Goal: Transaction & Acquisition: Purchase product/service

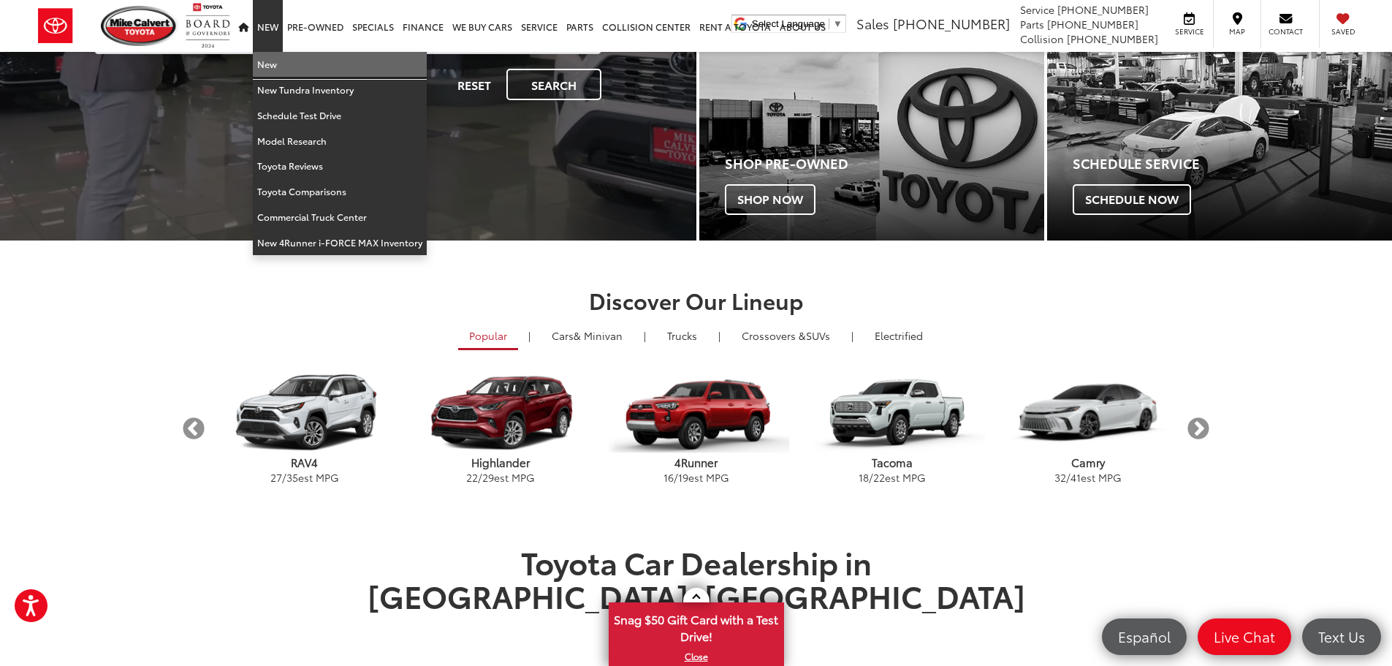
click at [270, 65] on link "New" at bounding box center [340, 65] width 174 height 26
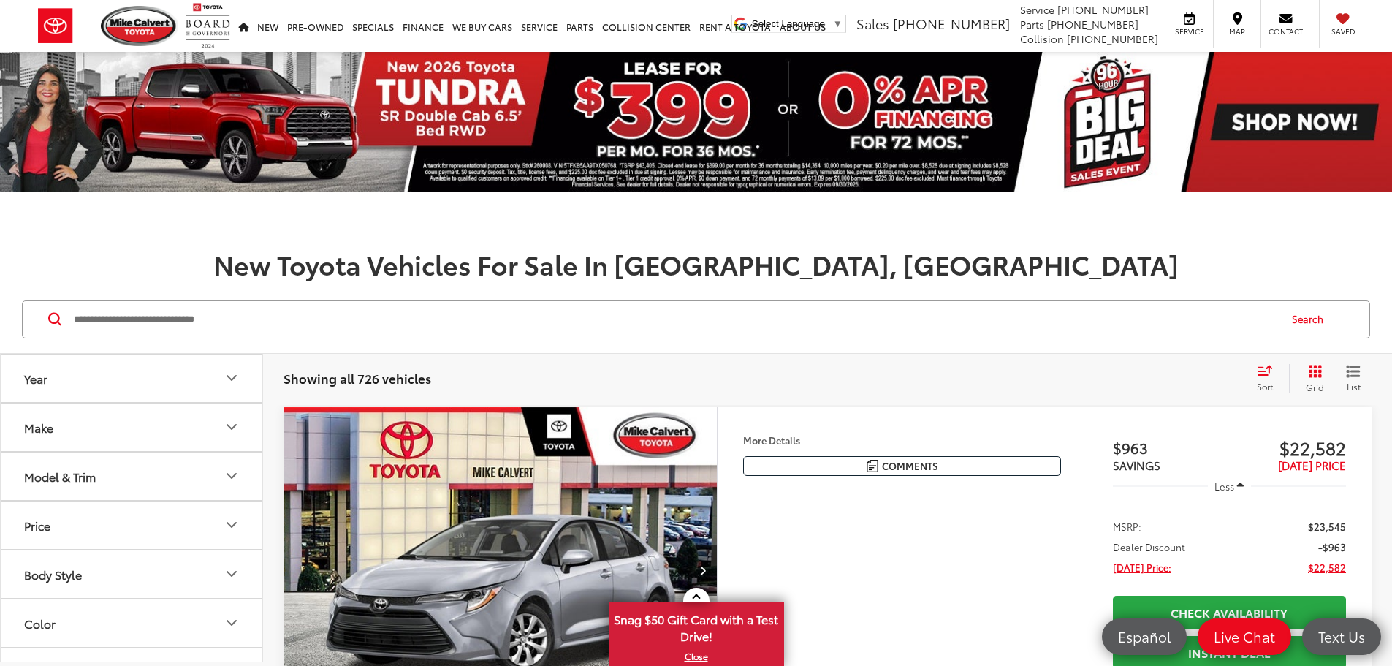
click at [235, 464] on button "Model & Trim" at bounding box center [132, 476] width 263 height 48
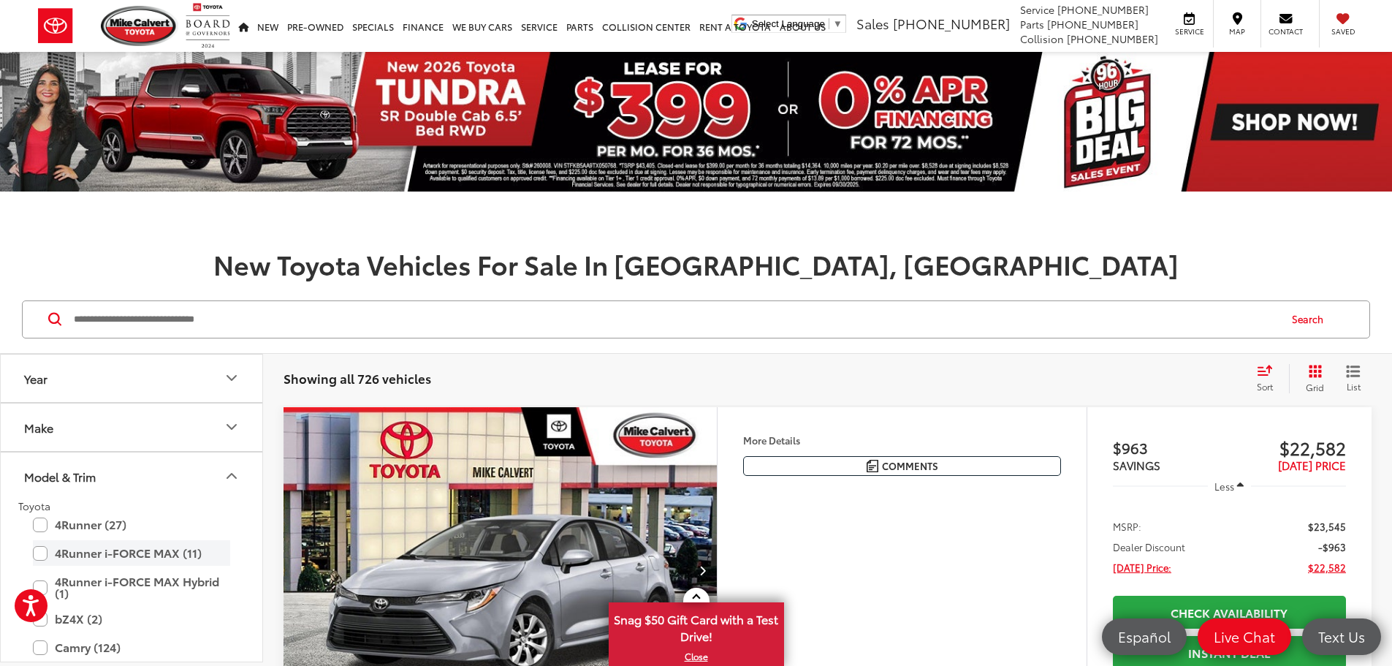
click at [37, 552] on label "4Runner i-FORCE MAX (11)" at bounding box center [131, 553] width 197 height 26
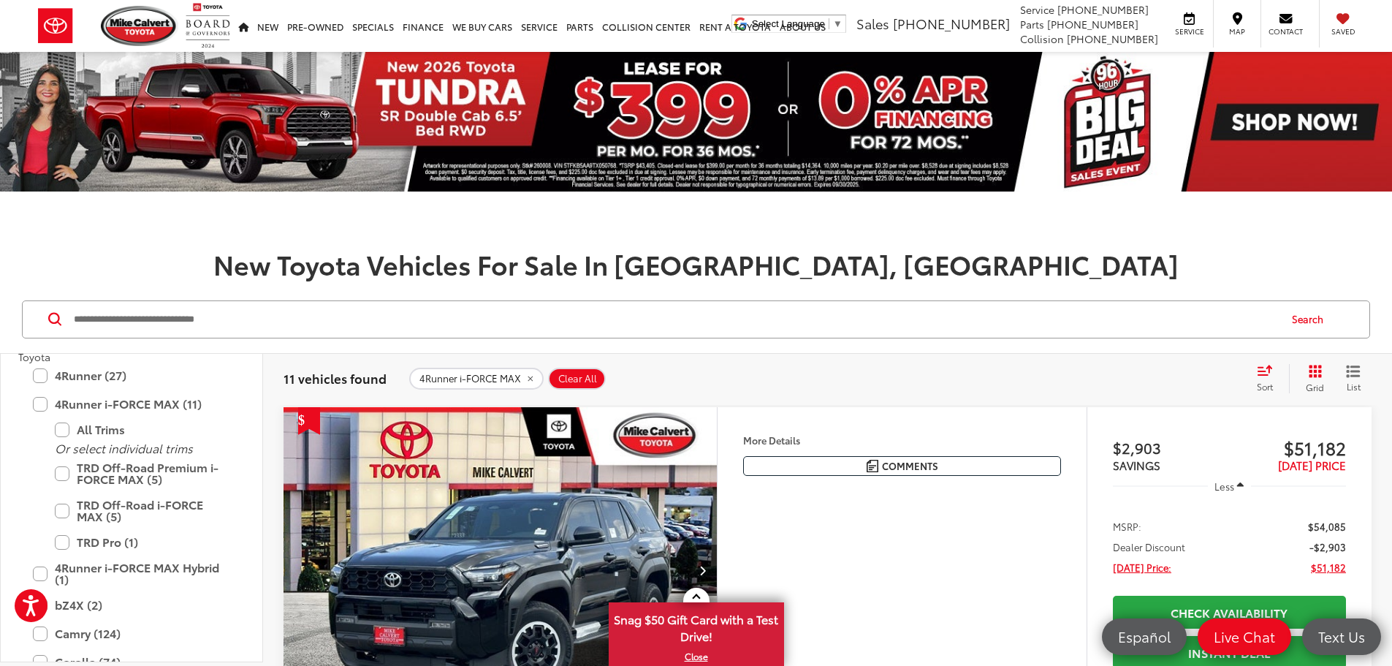
scroll to position [150, 0]
click at [70, 465] on label "TRD Off-Road Premium i-FORCE MAX (5)" at bounding box center [142, 472] width 175 height 37
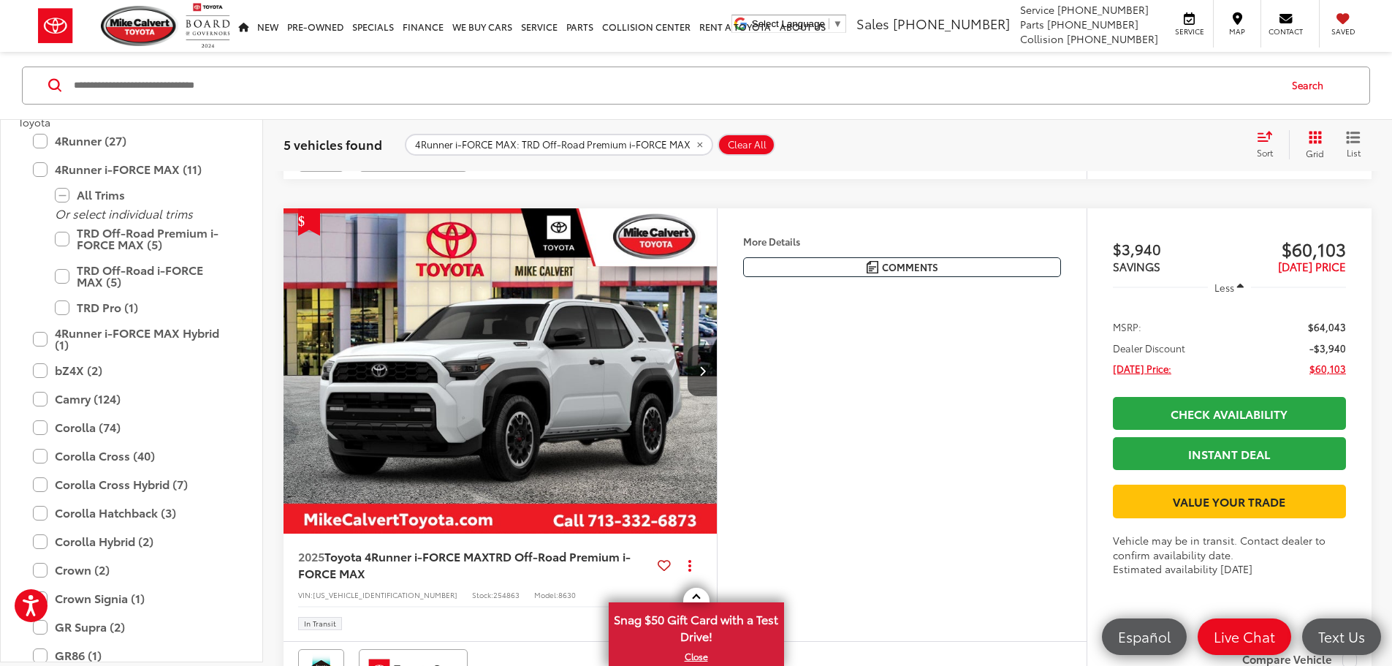
scroll to position [2046, 0]
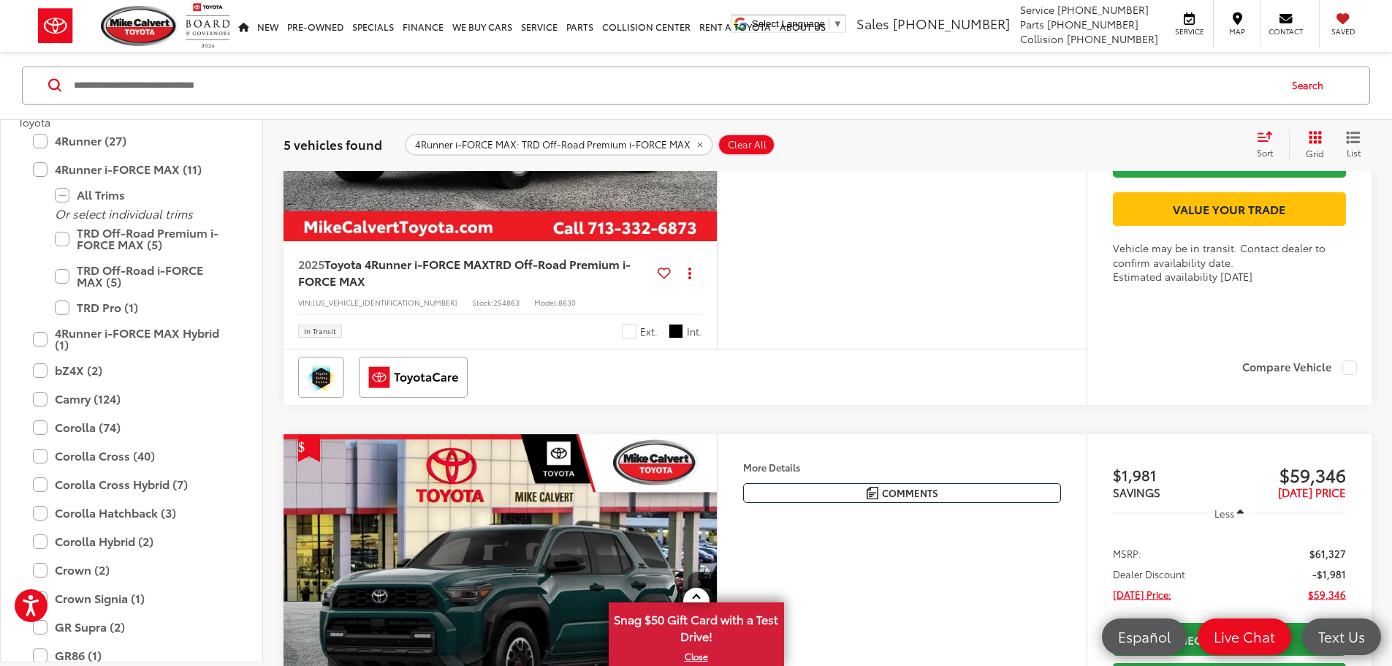
click at [586, 243] on img "2025 Toyota 4Runner i-FORCE MAX TRD Off-Road Premium i-FORCE MAX 0" at bounding box center [501, 79] width 436 height 327
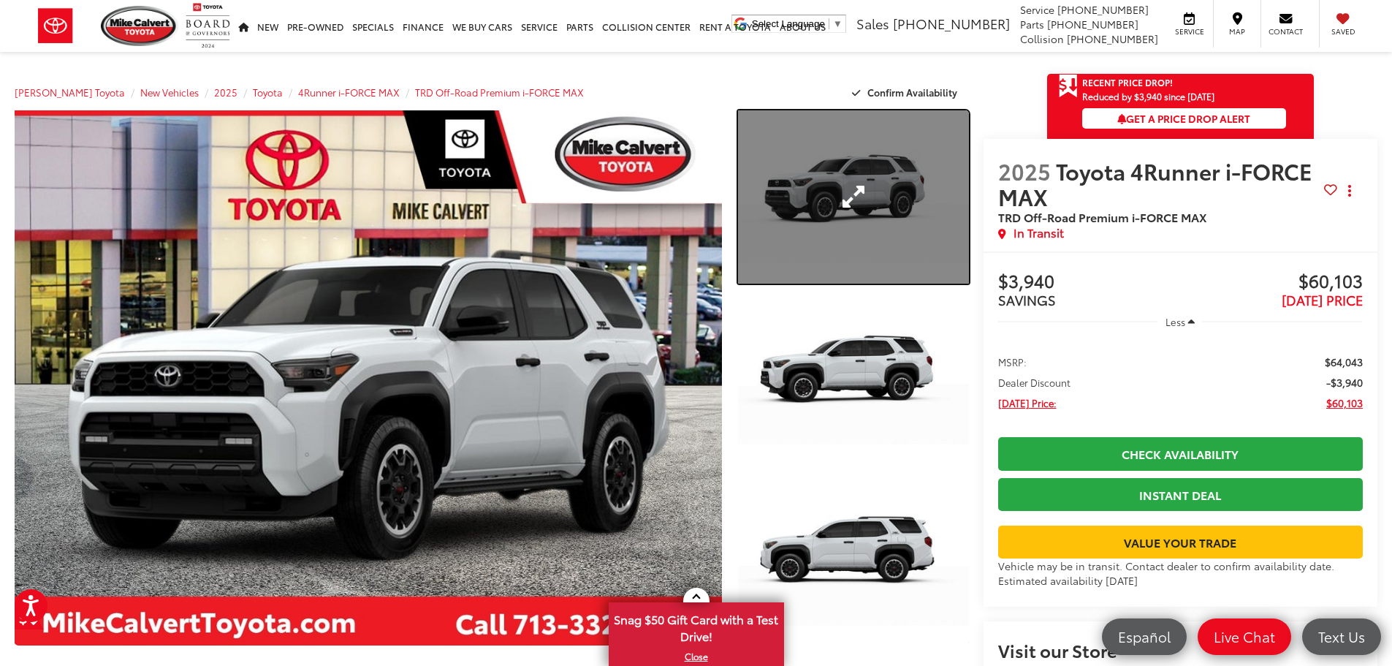
click at [818, 191] on link "Expand Photo 1" at bounding box center [853, 196] width 231 height 173
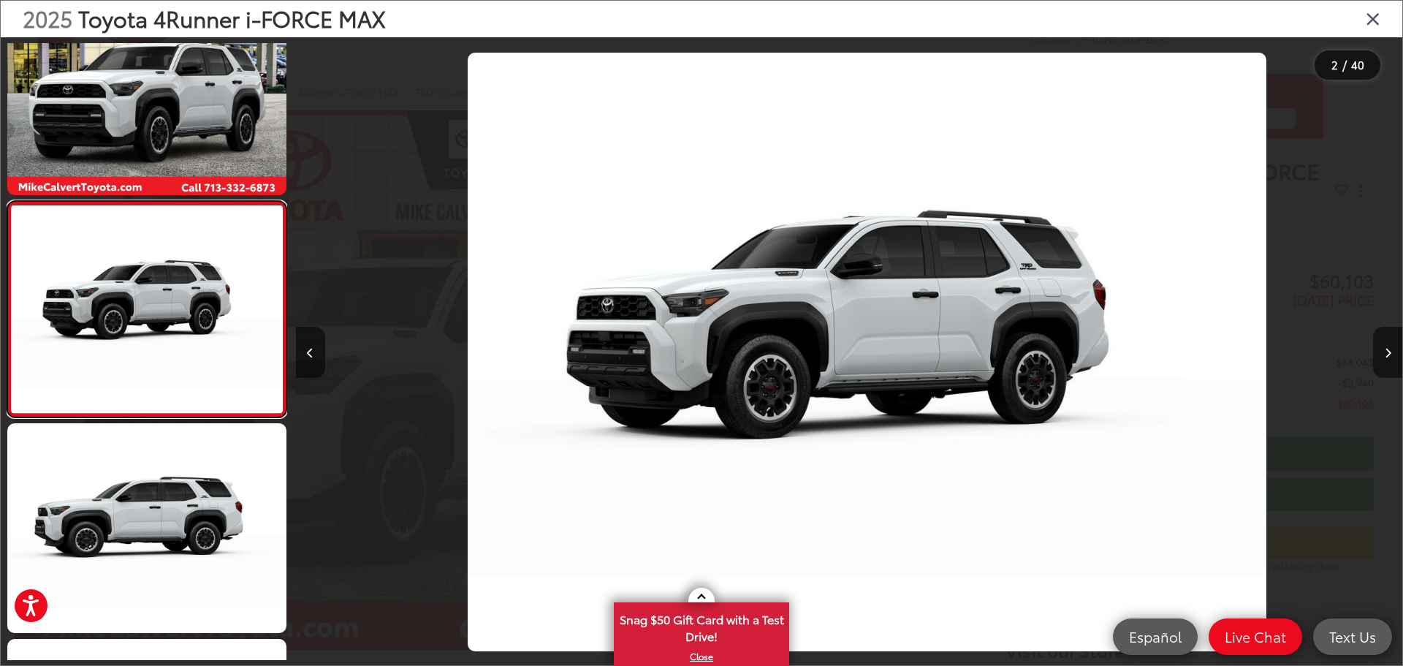
scroll to position [0, 1106]
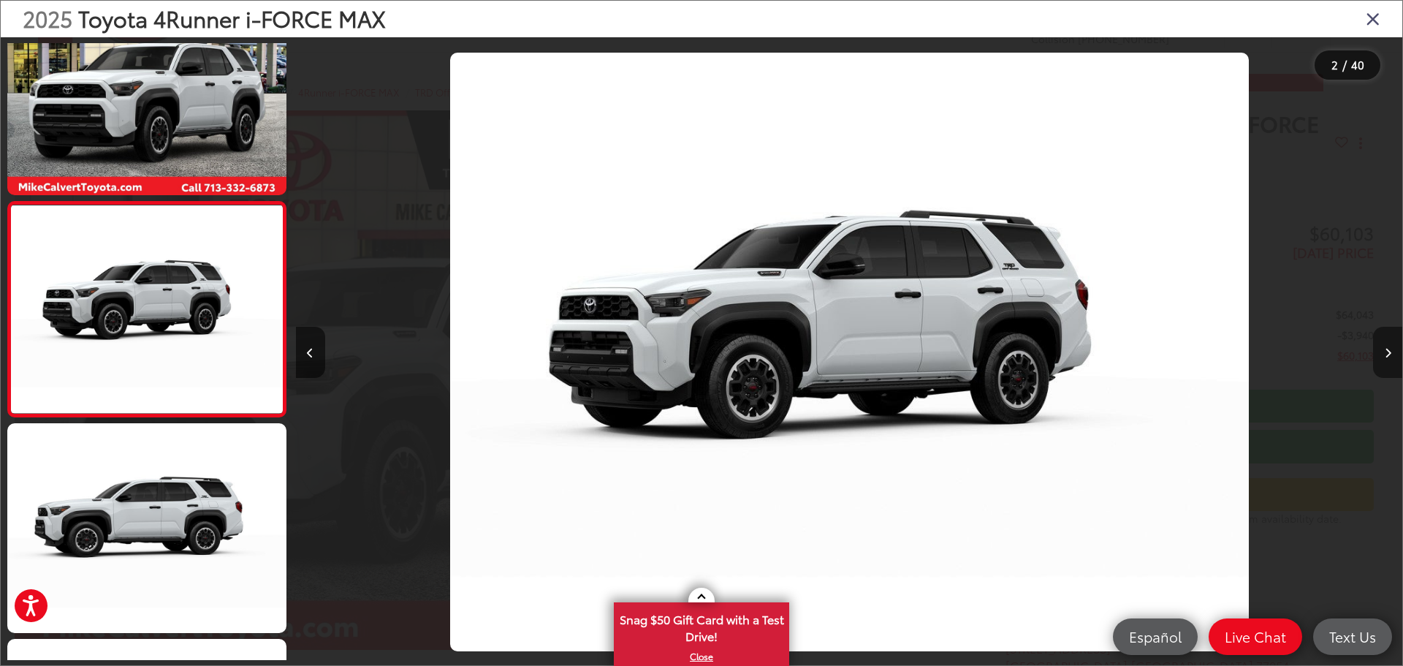
click at [1391, 354] on icon "Next image" at bounding box center [1388, 353] width 7 height 10
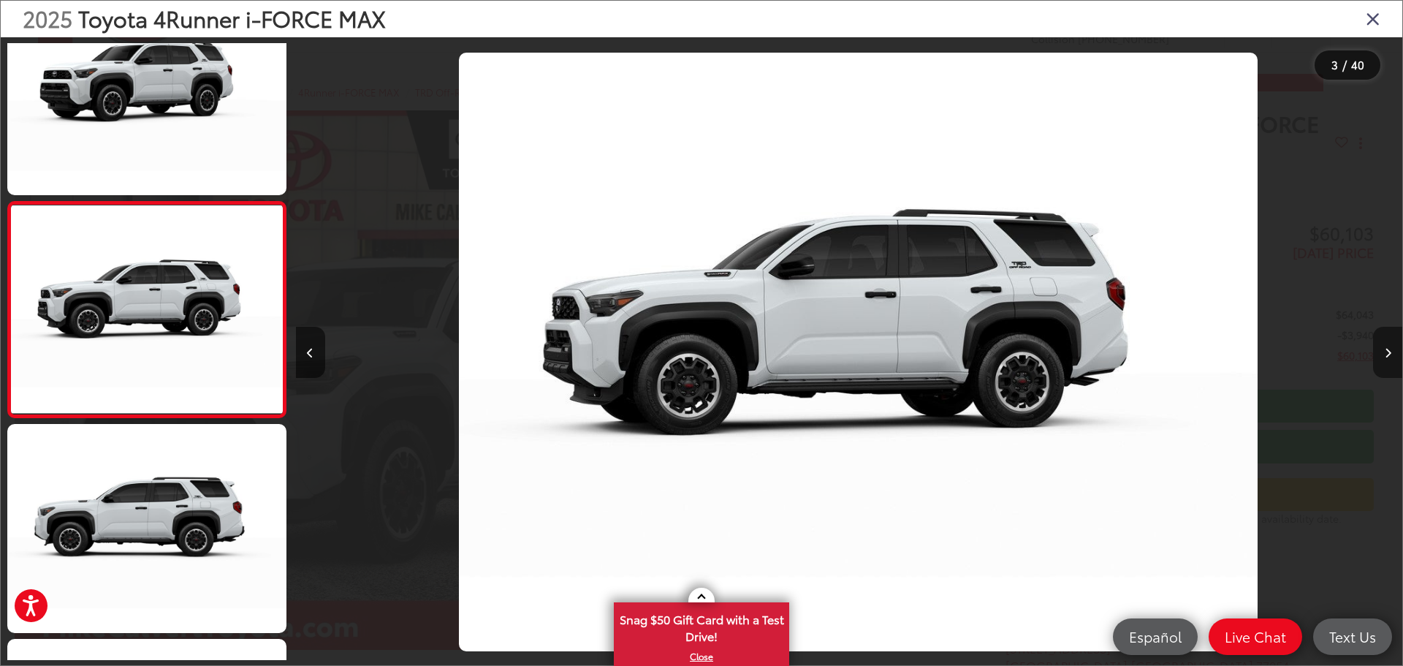
scroll to position [0, 2214]
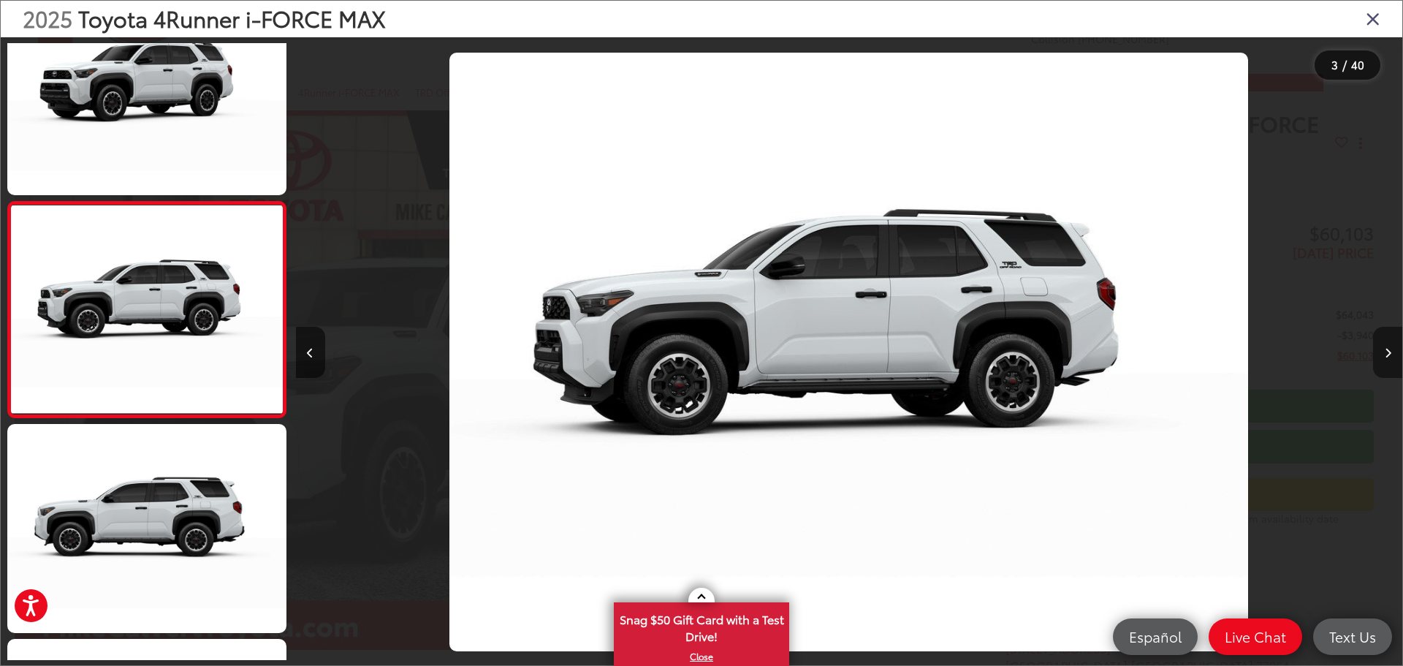
click at [1391, 354] on icon "Next image" at bounding box center [1388, 353] width 7 height 10
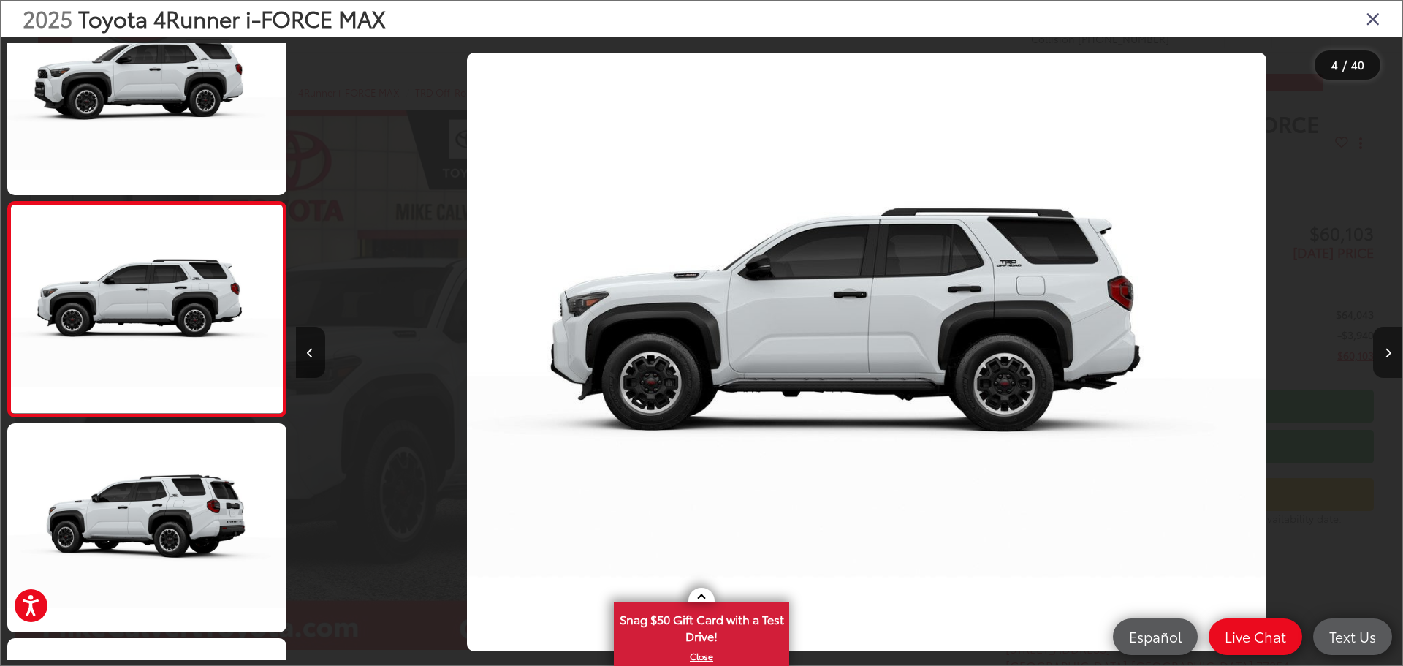
scroll to position [0, 3320]
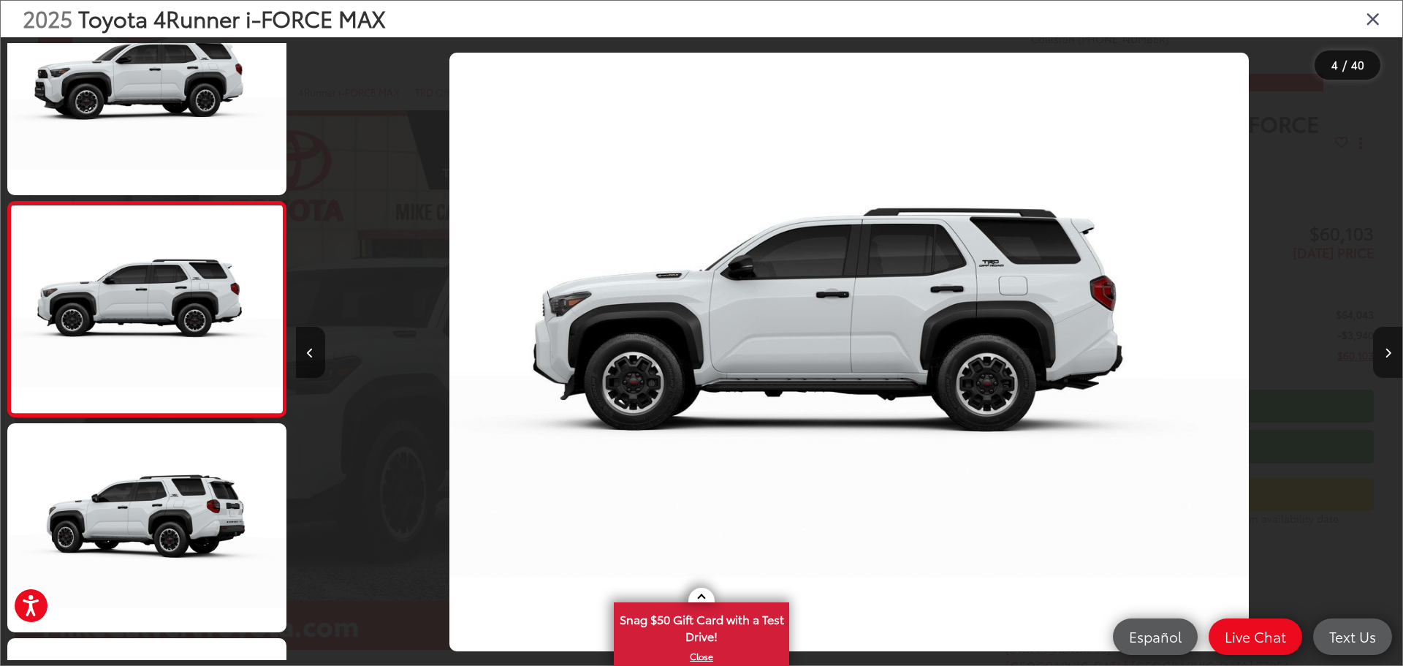
click at [1391, 354] on icon "Next image" at bounding box center [1388, 353] width 7 height 10
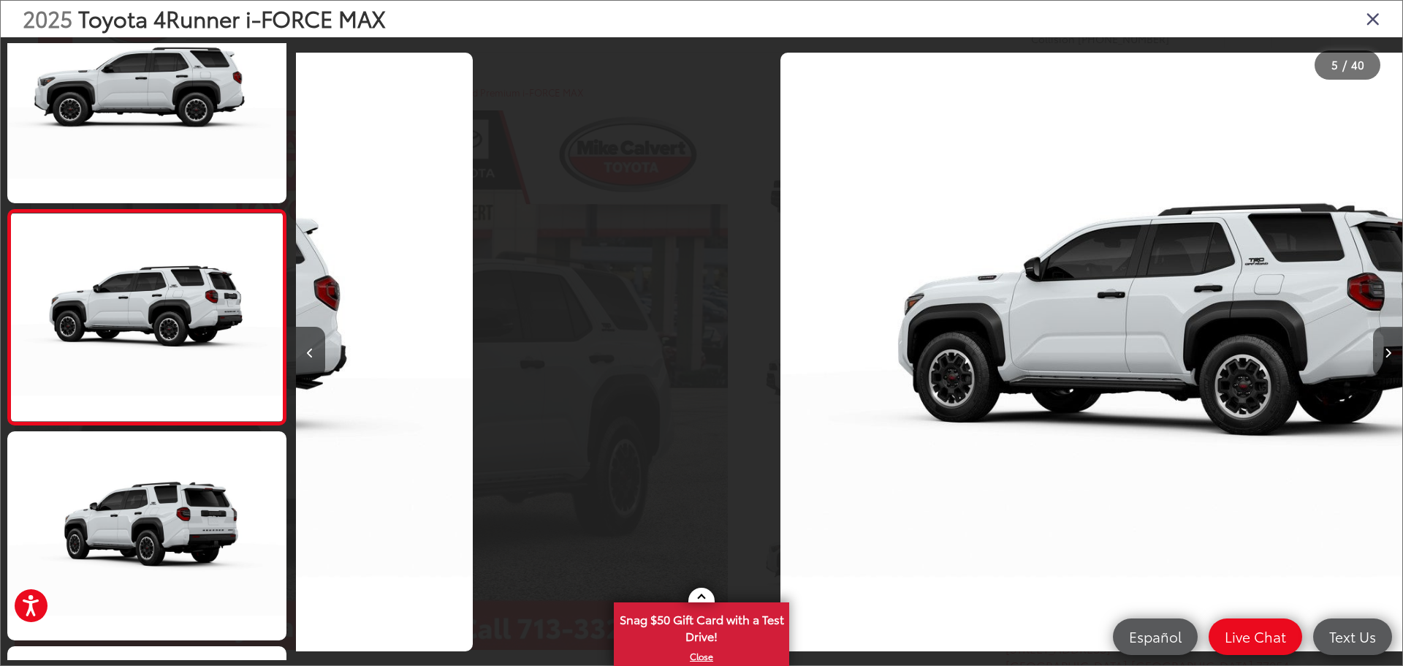
scroll to position [703, 0]
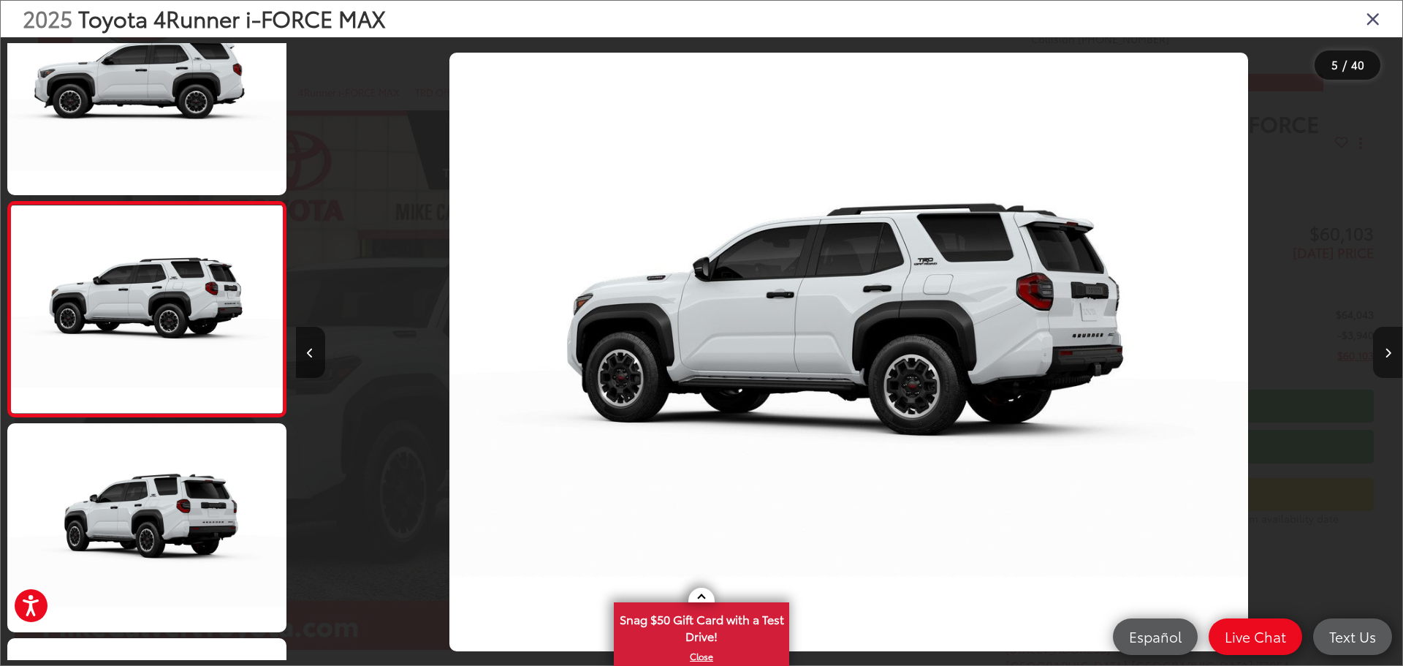
click at [1391, 354] on icon "Next image" at bounding box center [1388, 353] width 7 height 10
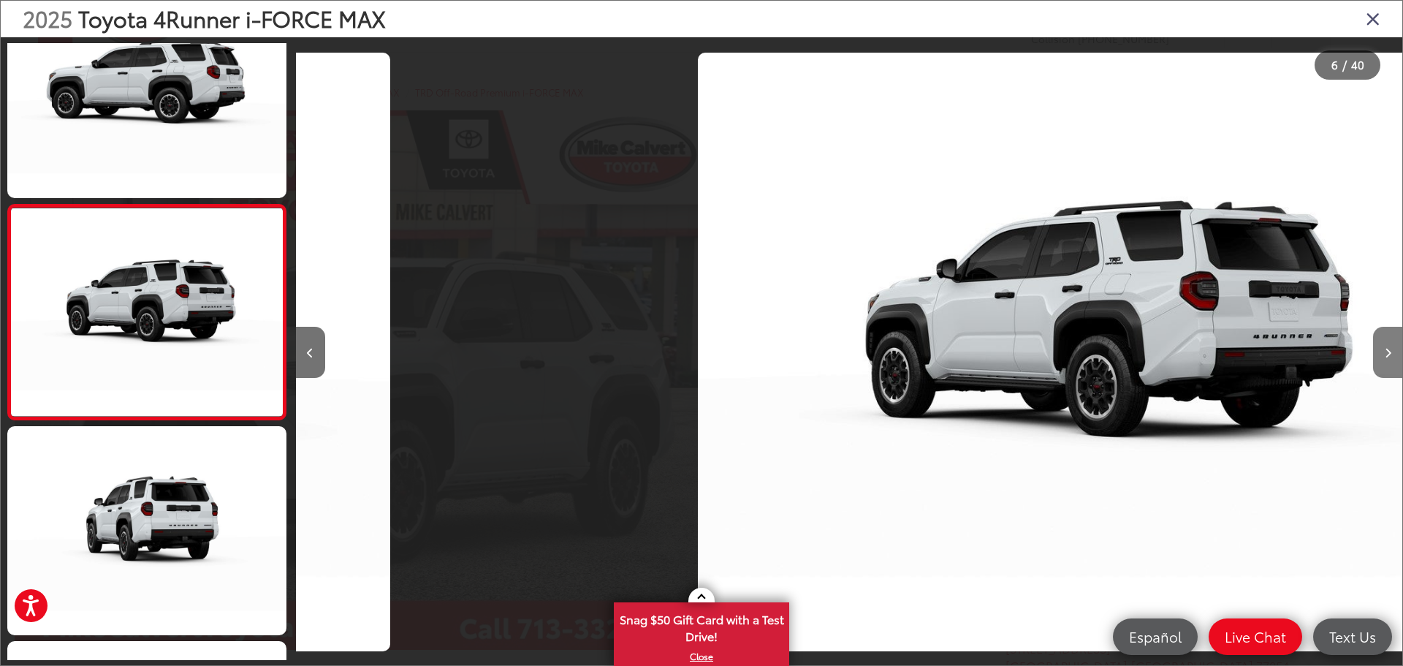
scroll to position [918, 0]
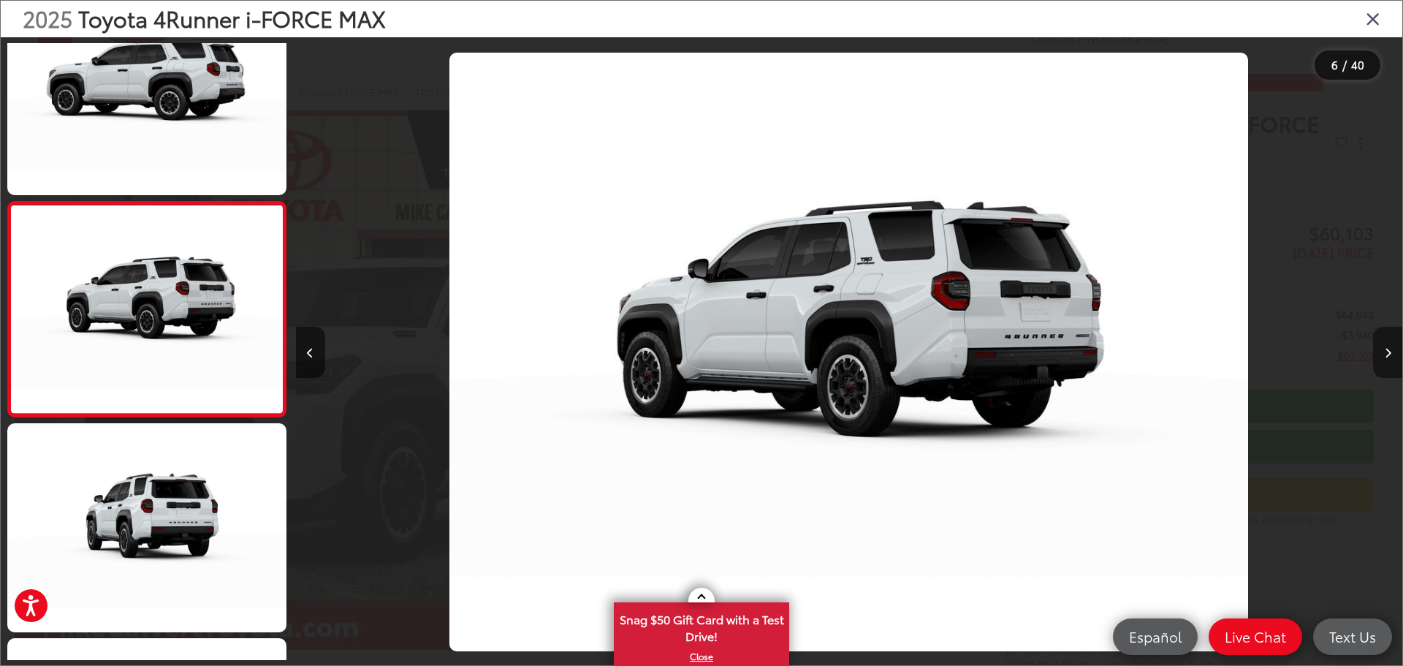
click at [1391, 354] on icon "Next image" at bounding box center [1388, 353] width 7 height 10
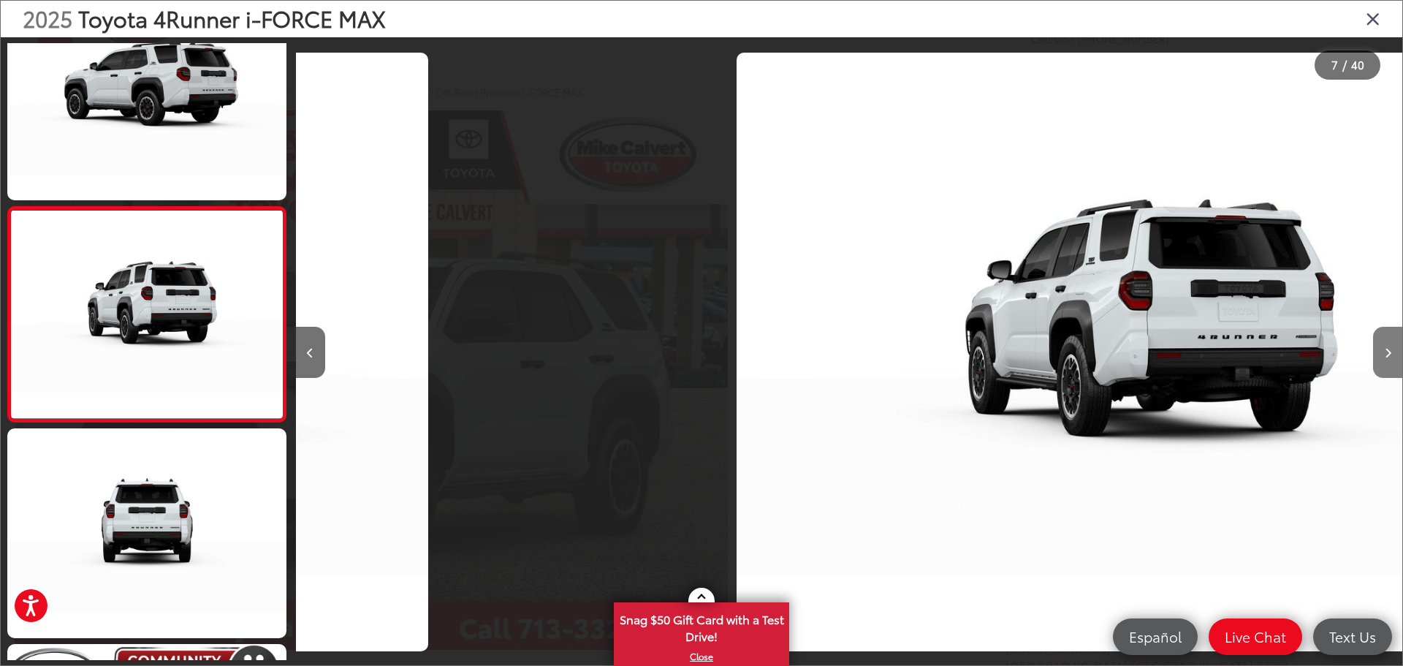
scroll to position [1133, 0]
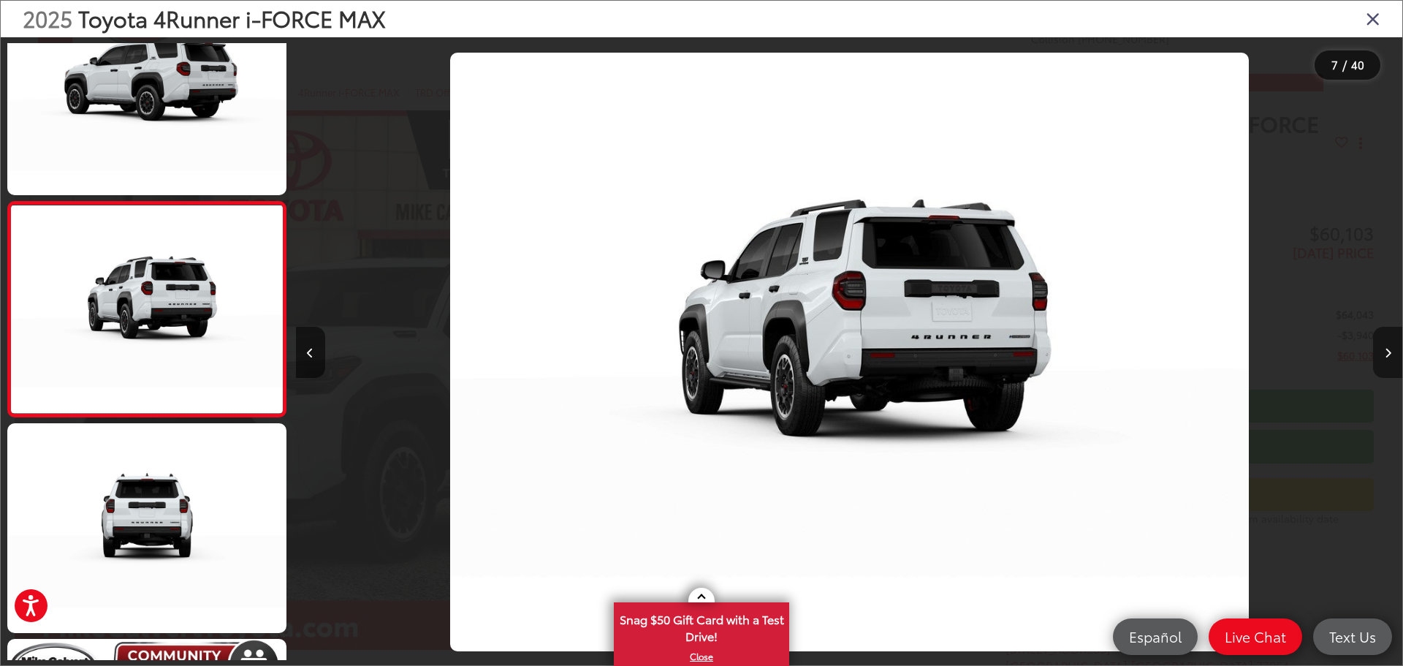
click at [1391, 354] on icon "Next image" at bounding box center [1388, 353] width 7 height 10
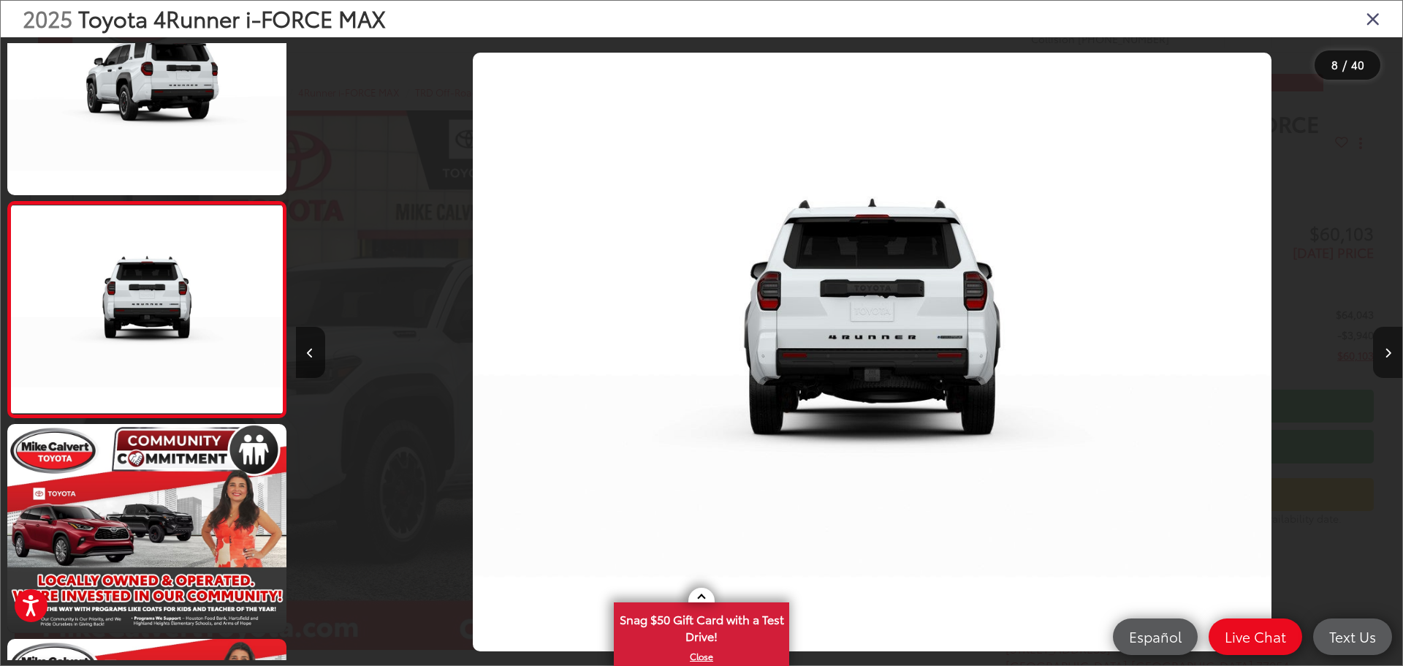
scroll to position [0, 7747]
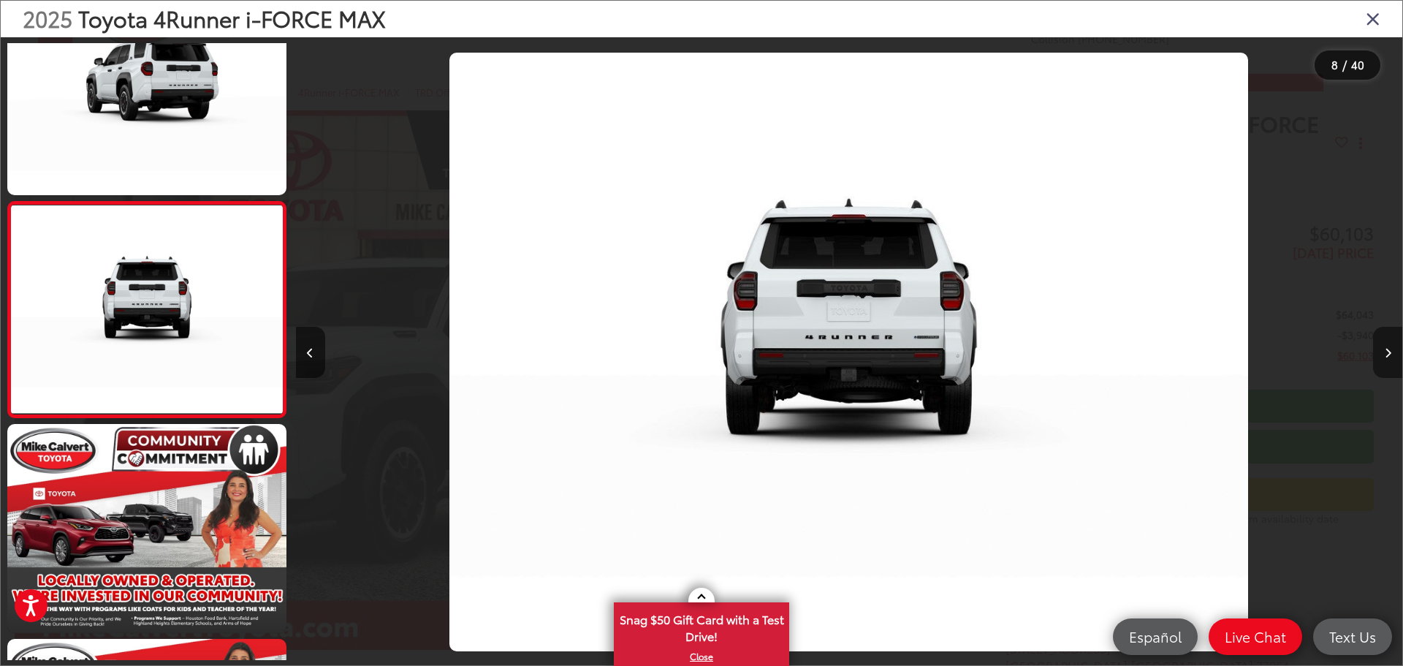
click at [1391, 354] on icon "Next image" at bounding box center [1388, 353] width 7 height 10
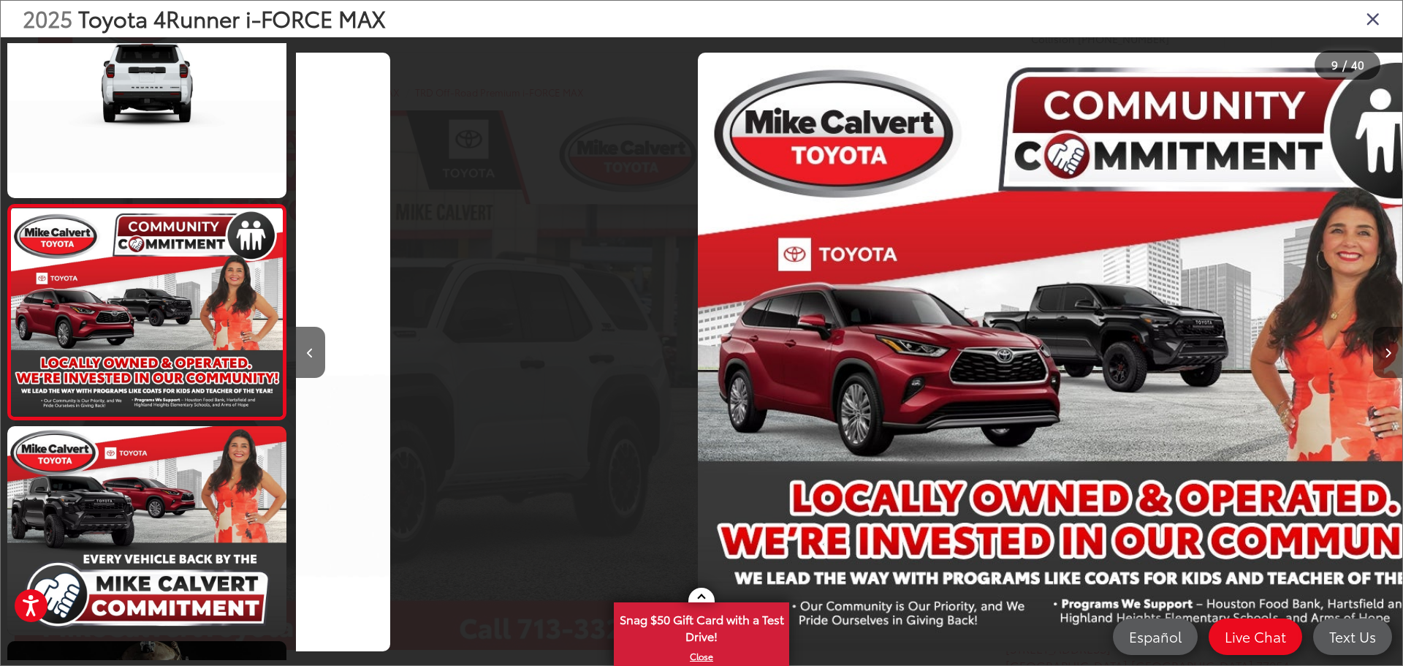
scroll to position [0, 0]
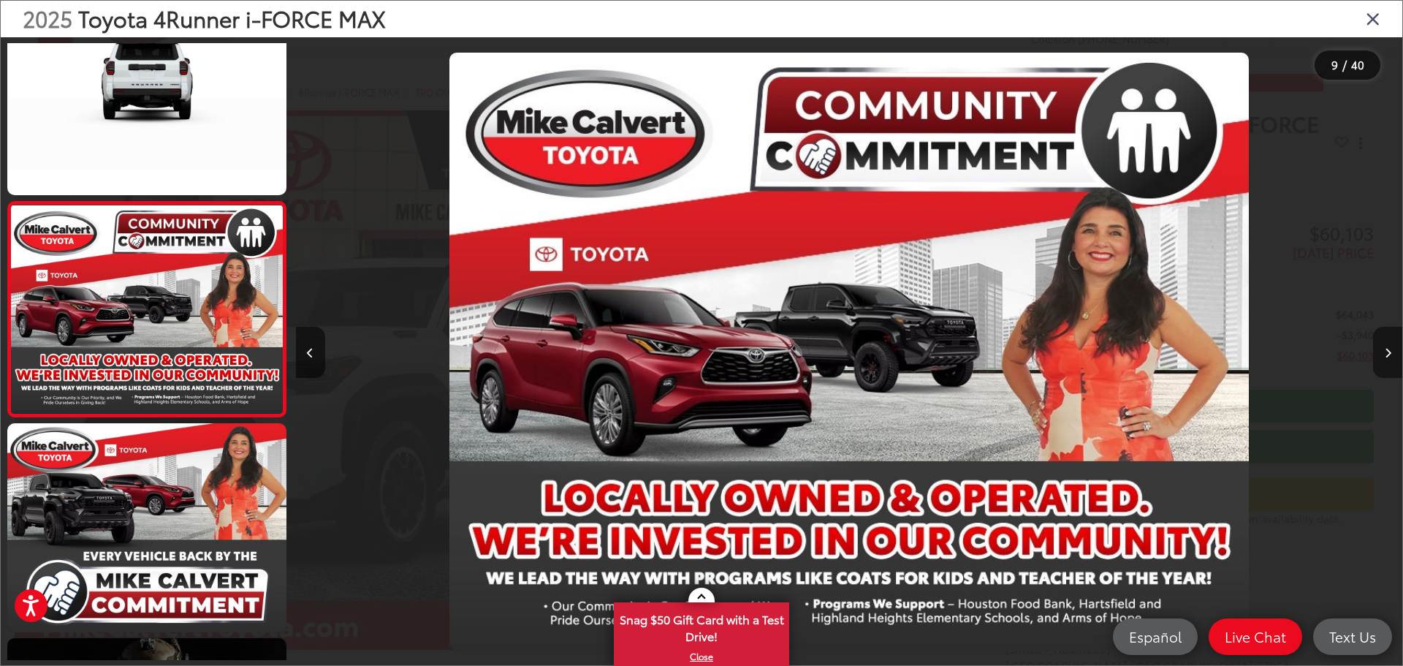
click at [1378, 350] on button "Next image" at bounding box center [1387, 352] width 29 height 51
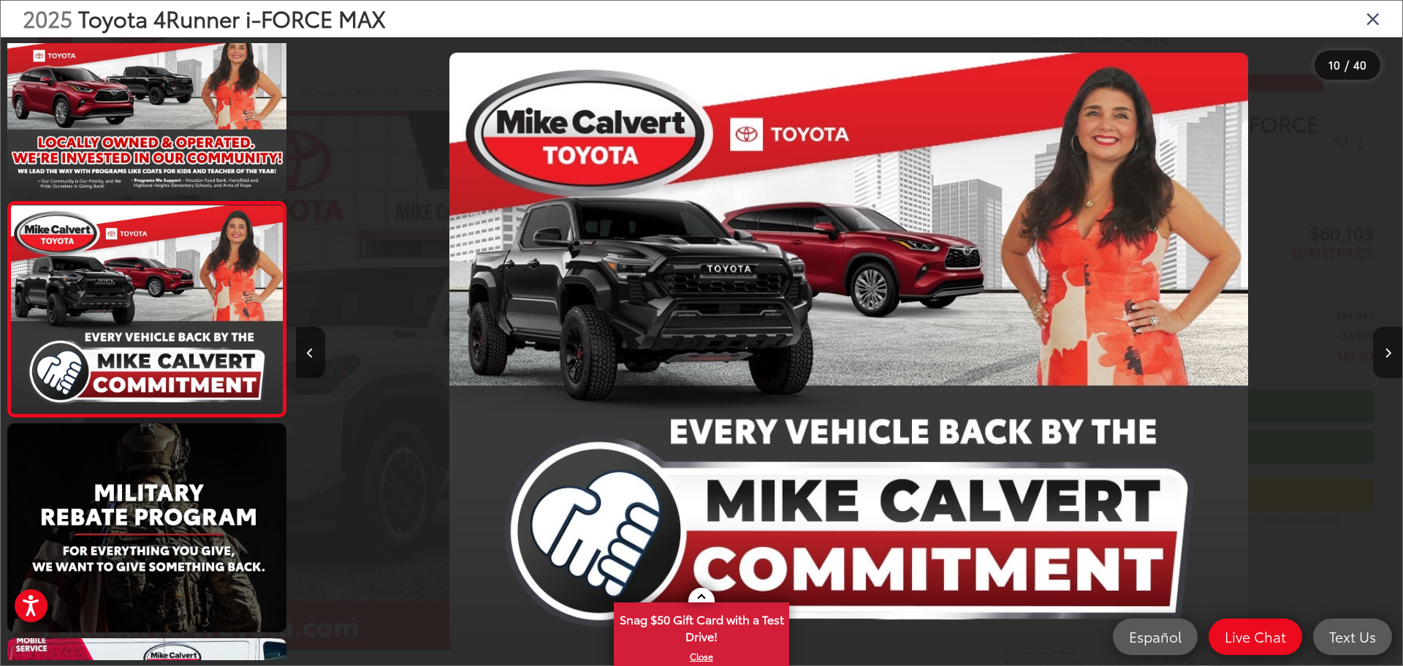
click at [1374, 350] on button "Next image" at bounding box center [1387, 352] width 29 height 51
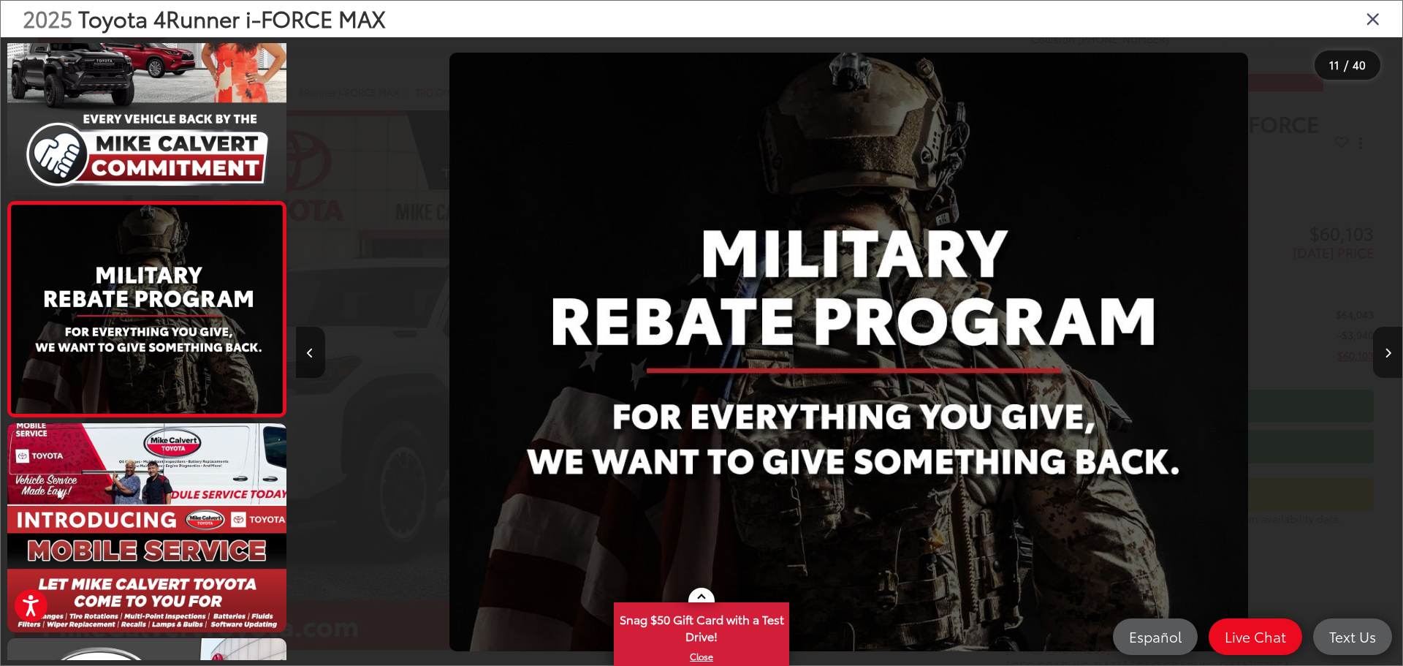
click at [1376, 338] on button "Next image" at bounding box center [1387, 352] width 29 height 51
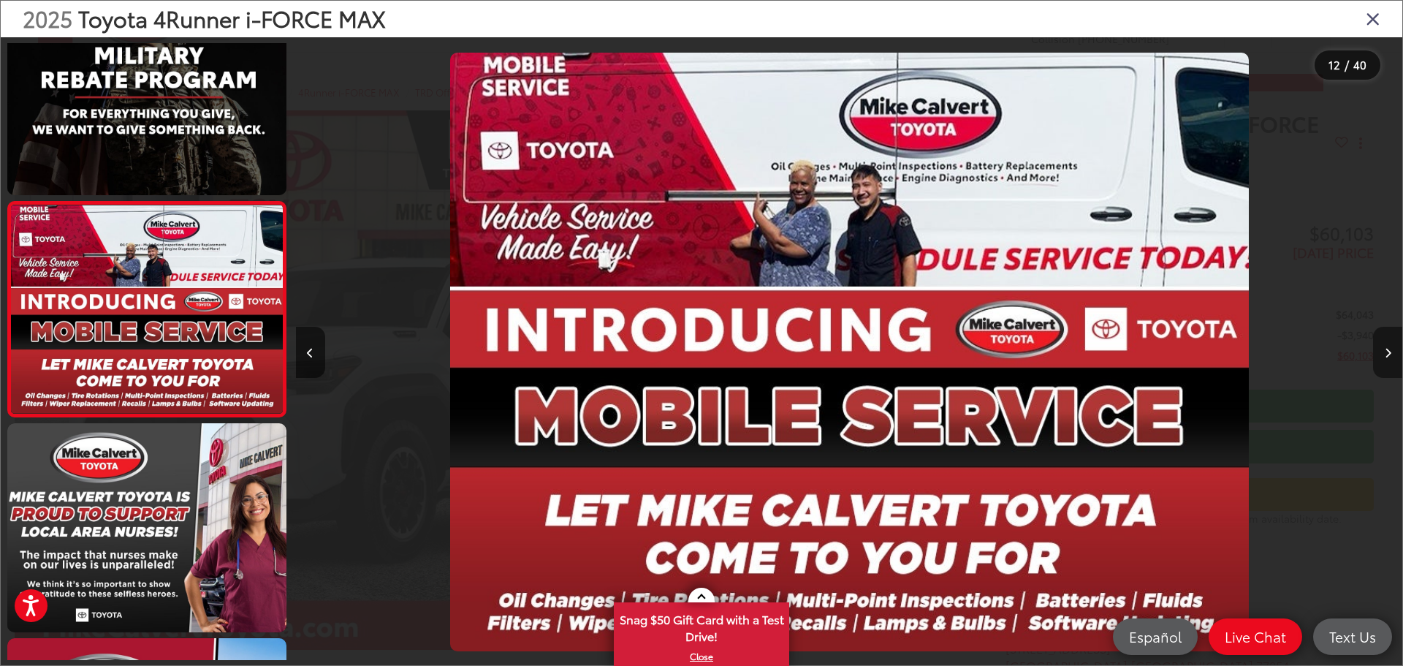
click at [1376, 338] on button "Next image" at bounding box center [1387, 352] width 29 height 51
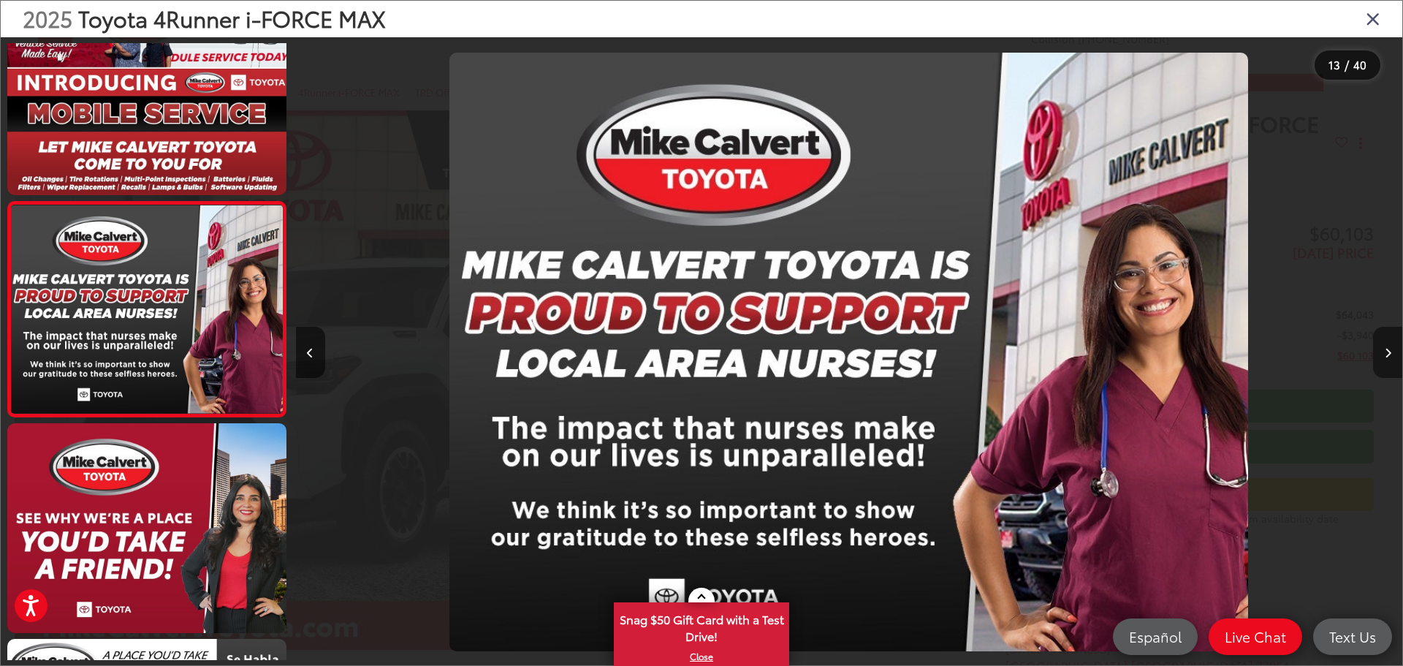
click at [1376, 338] on button "Next image" at bounding box center [1387, 352] width 29 height 51
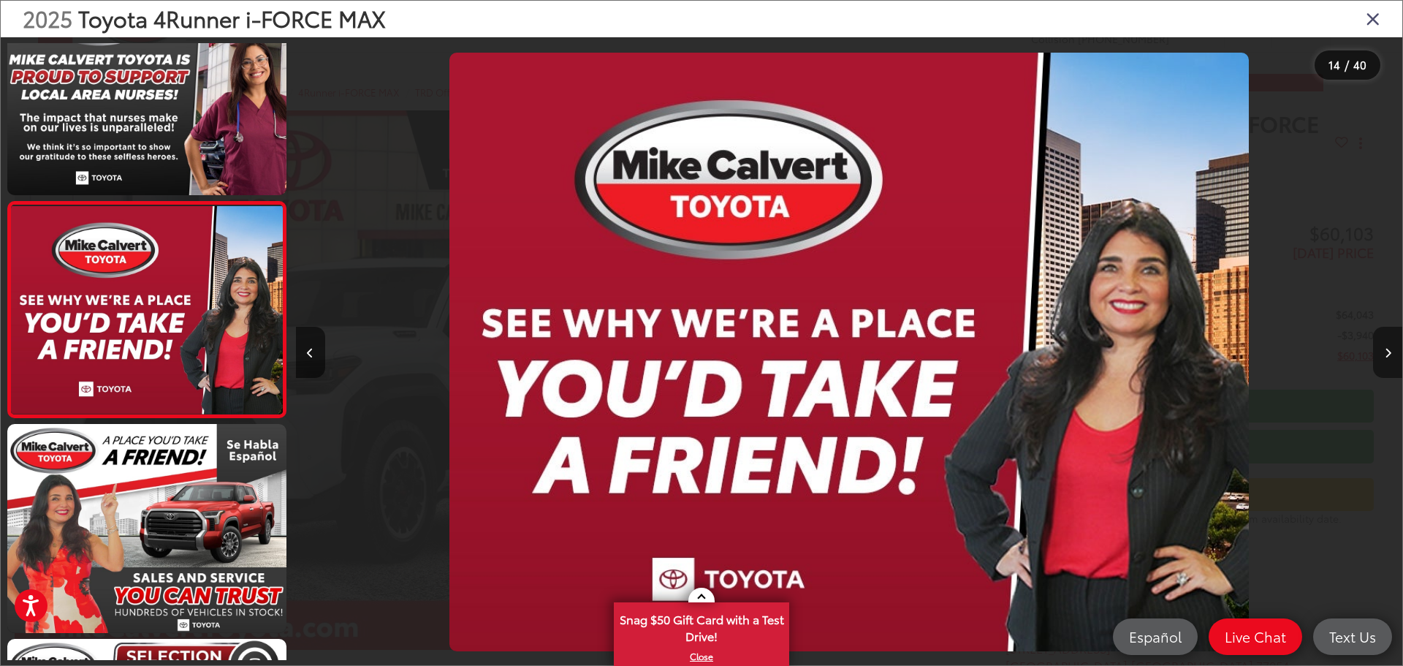
click at [1376, 338] on button "Next image" at bounding box center [1387, 352] width 29 height 51
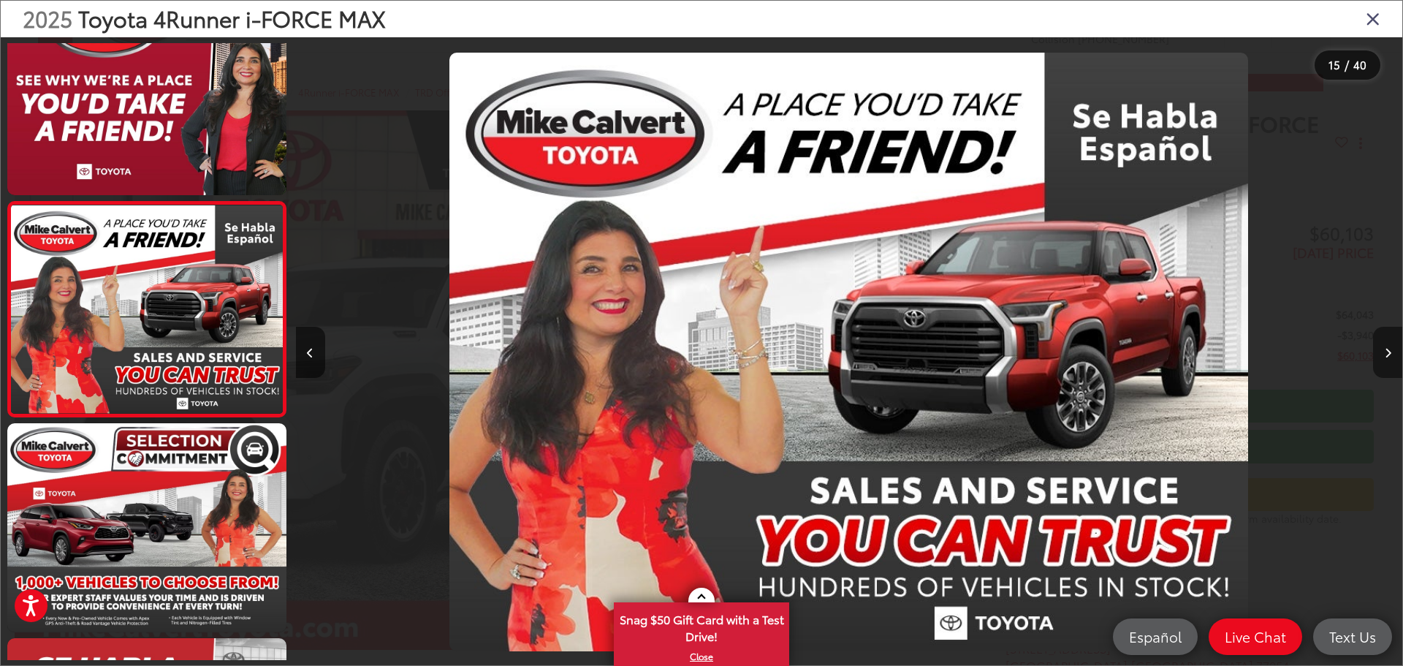
click at [1376, 338] on button "Next image" at bounding box center [1387, 352] width 29 height 51
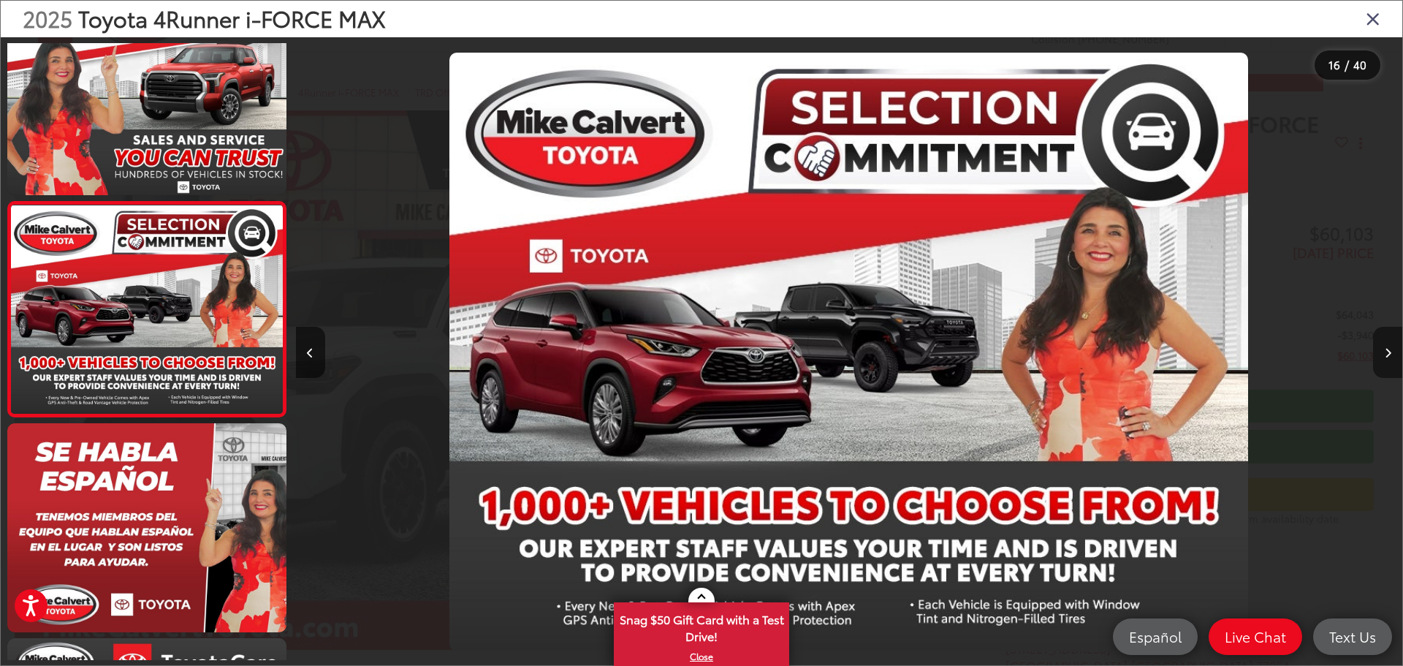
click at [1376, 338] on button "Next image" at bounding box center [1387, 352] width 29 height 51
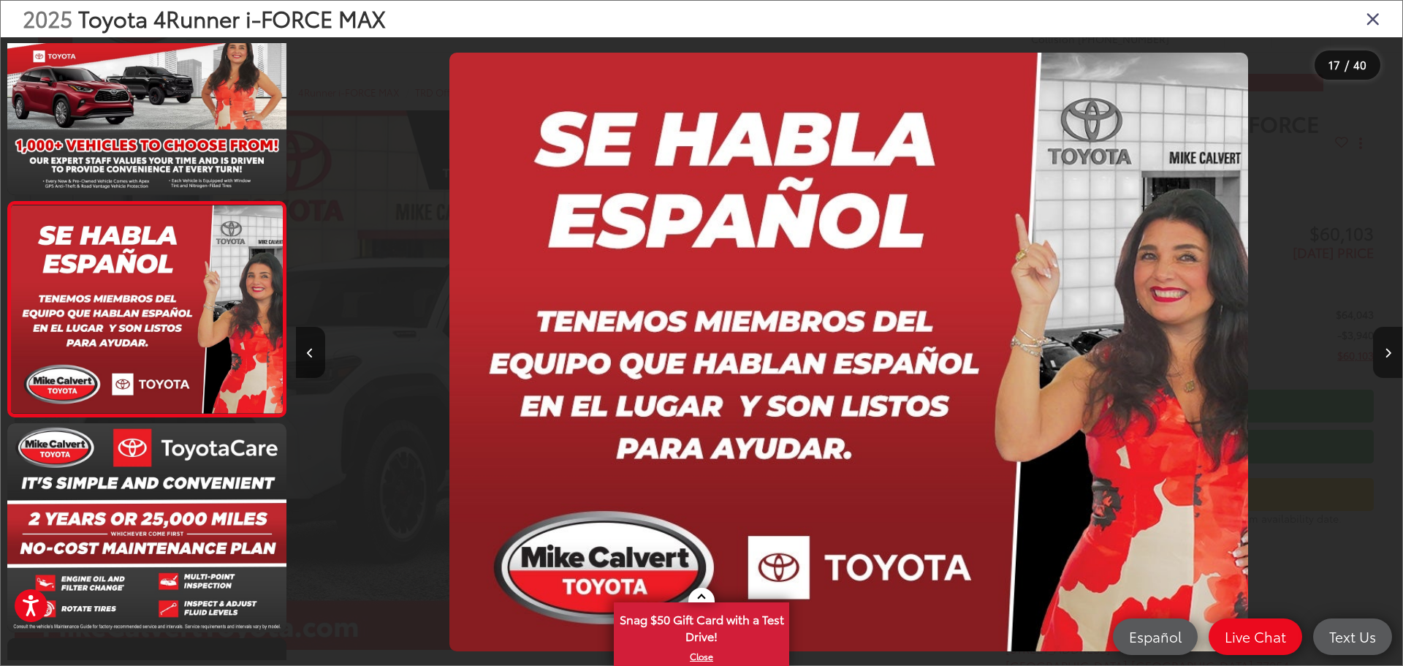
click at [1376, 338] on button "Next image" at bounding box center [1387, 352] width 29 height 51
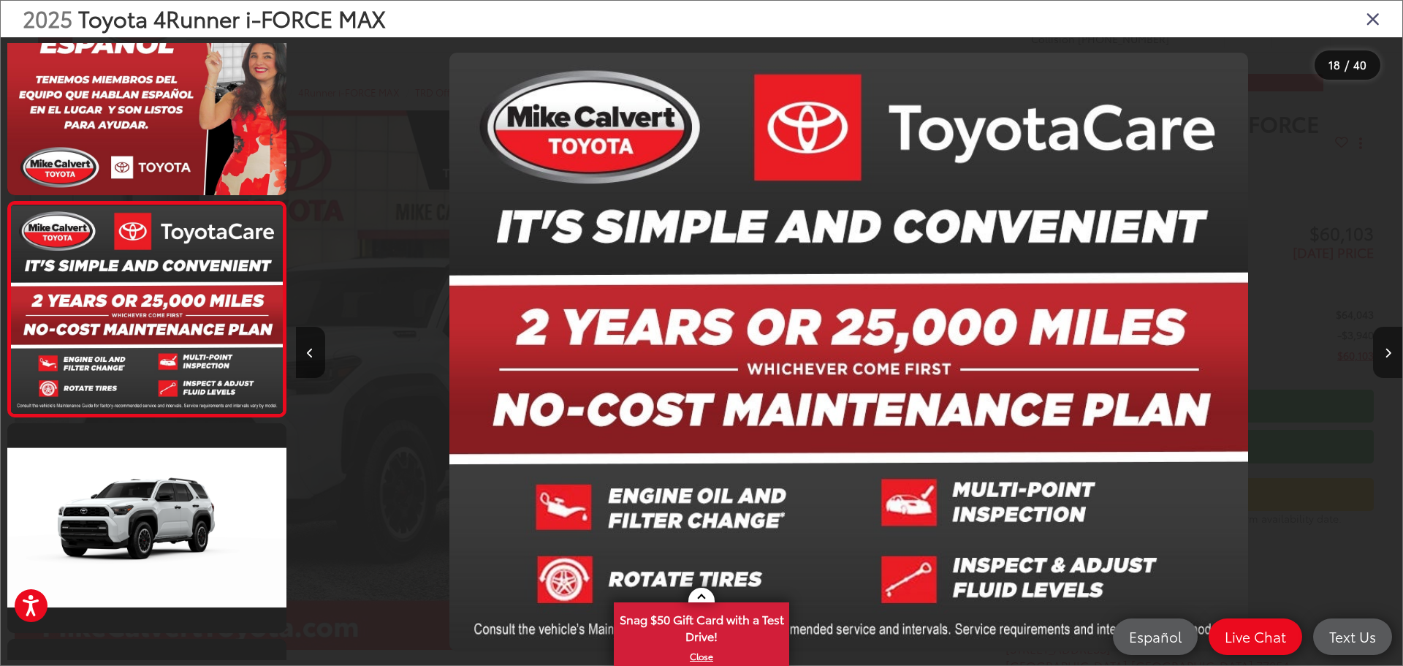
click at [1376, 335] on button "Next image" at bounding box center [1387, 352] width 29 height 51
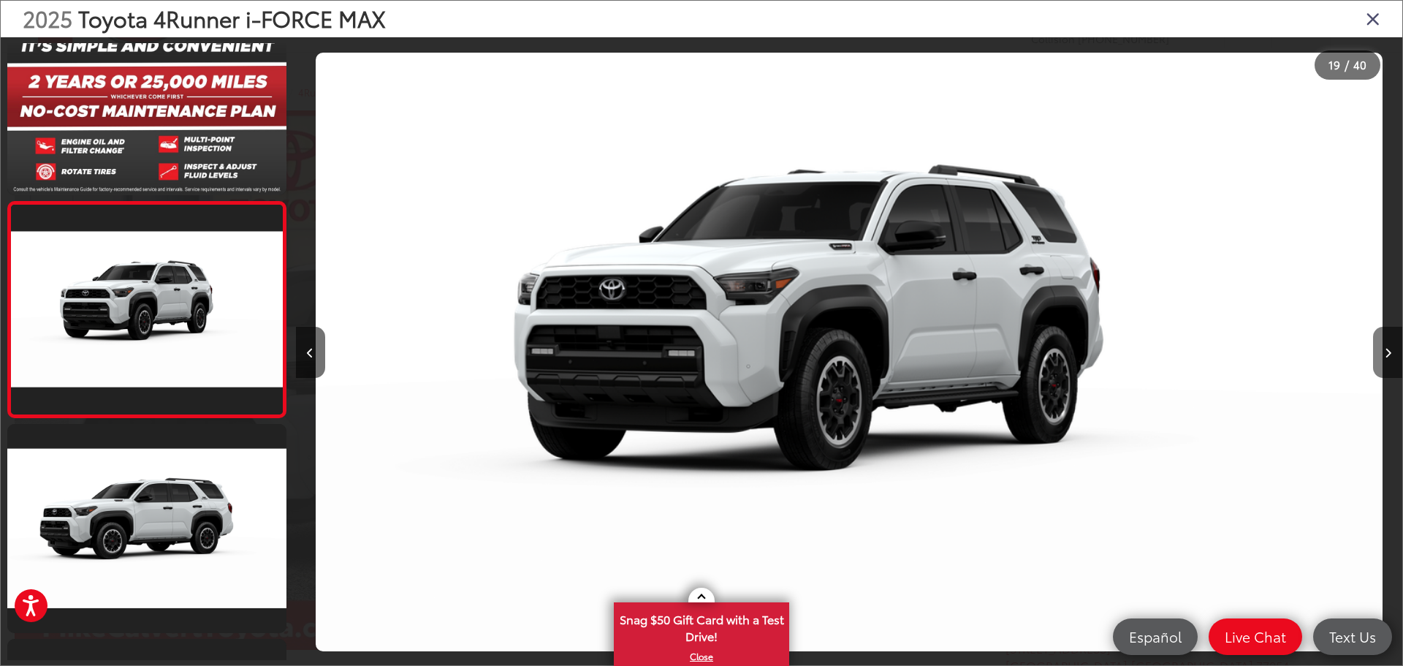
click at [1391, 349] on button "Next image" at bounding box center [1387, 352] width 29 height 51
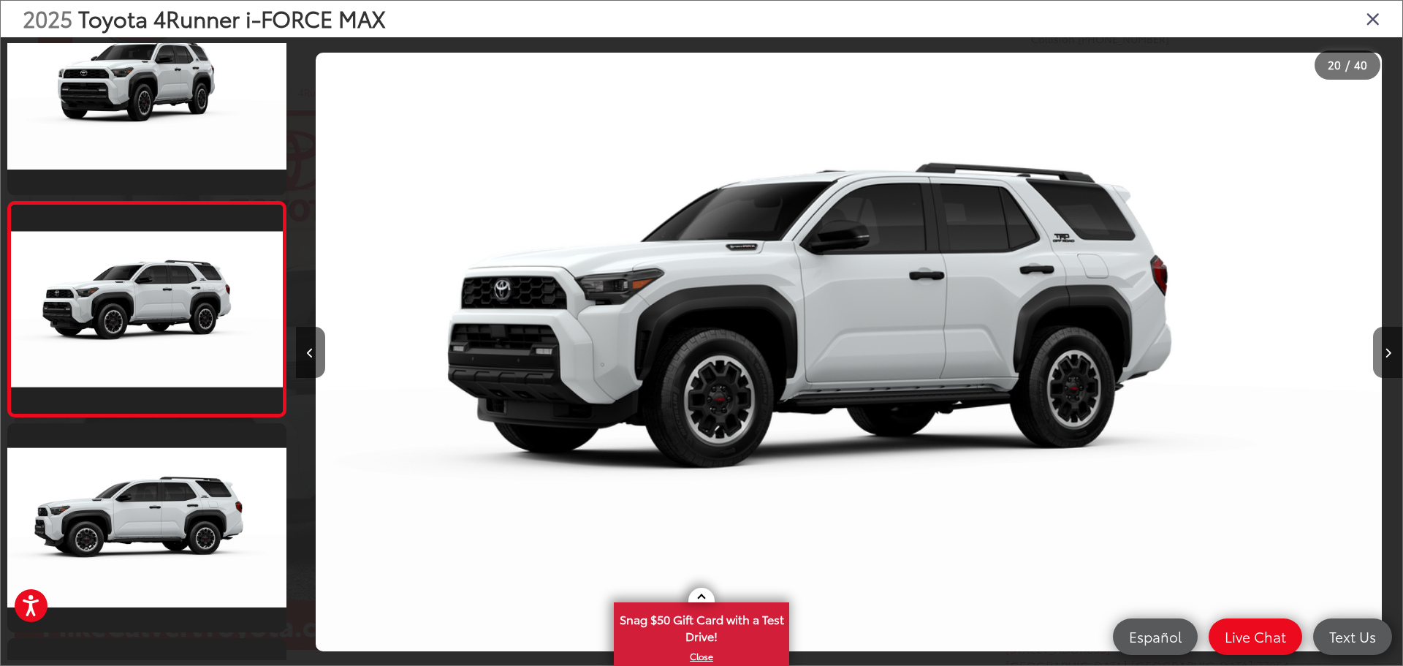
click at [1391, 349] on button "Next image" at bounding box center [1387, 352] width 29 height 51
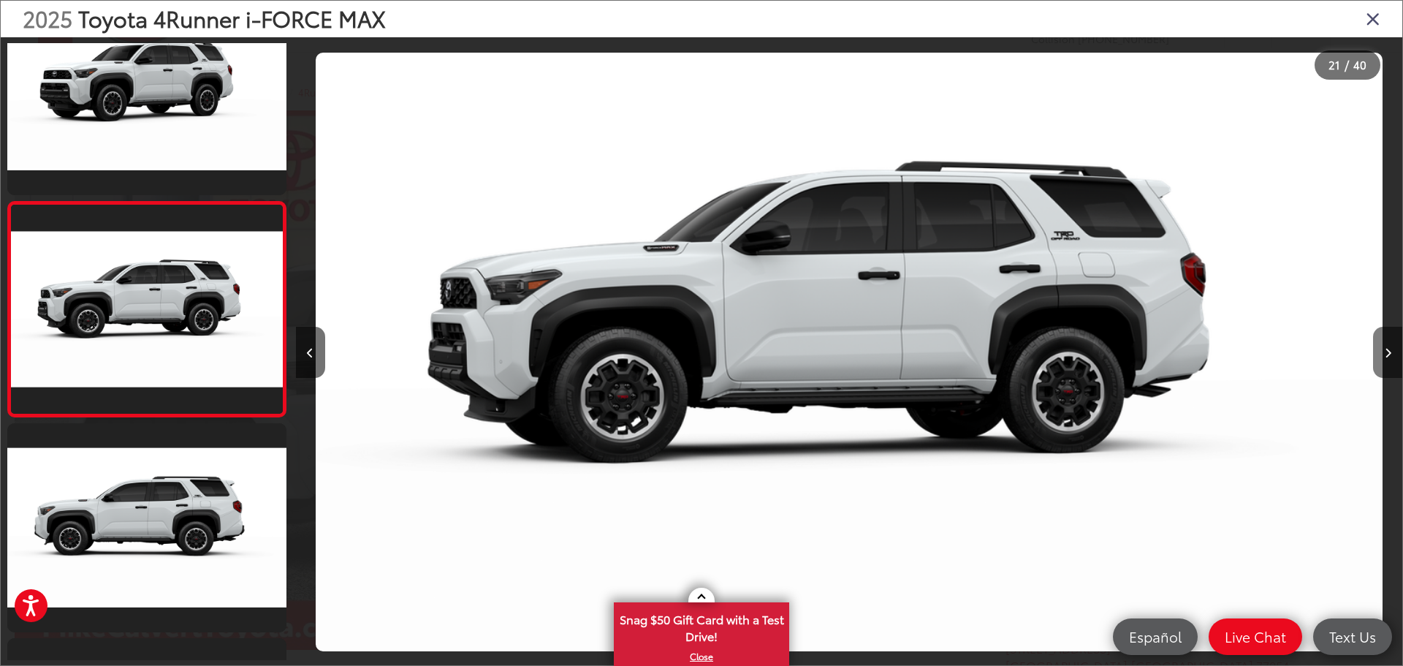
click at [1391, 349] on button "Next image" at bounding box center [1387, 352] width 29 height 51
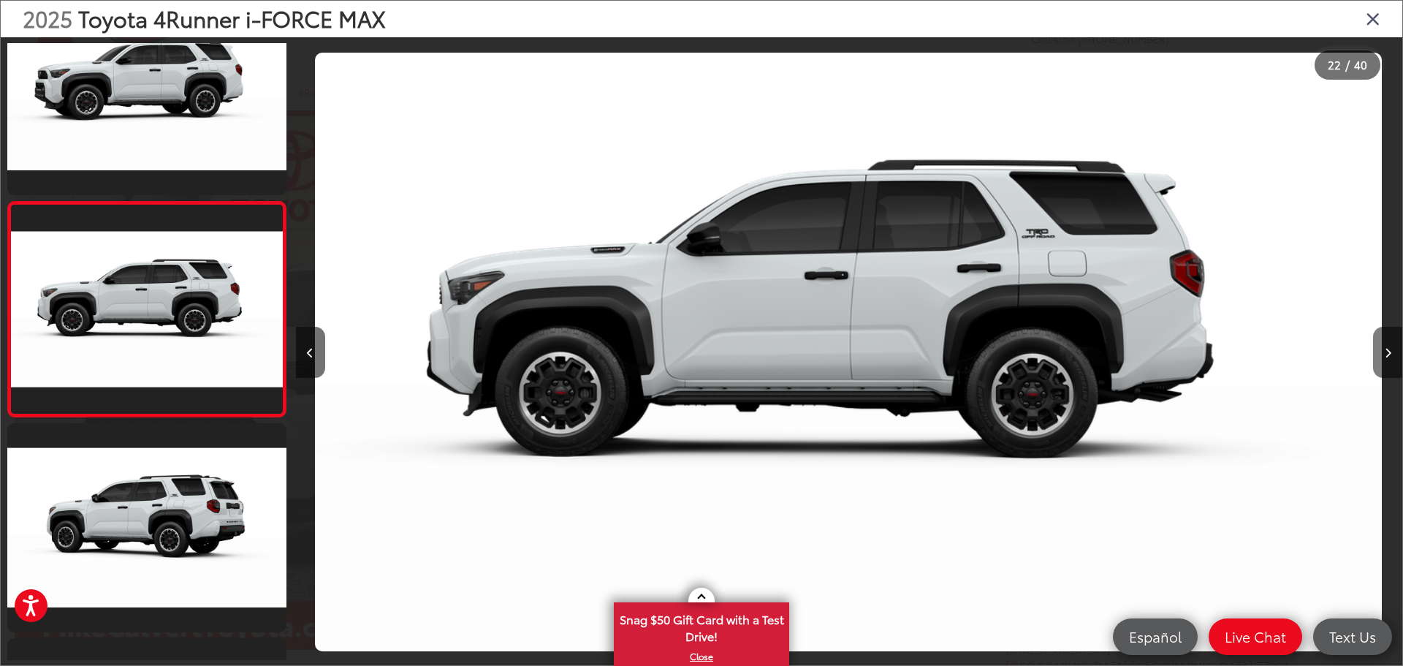
click at [1387, 341] on button "Next image" at bounding box center [1387, 352] width 29 height 51
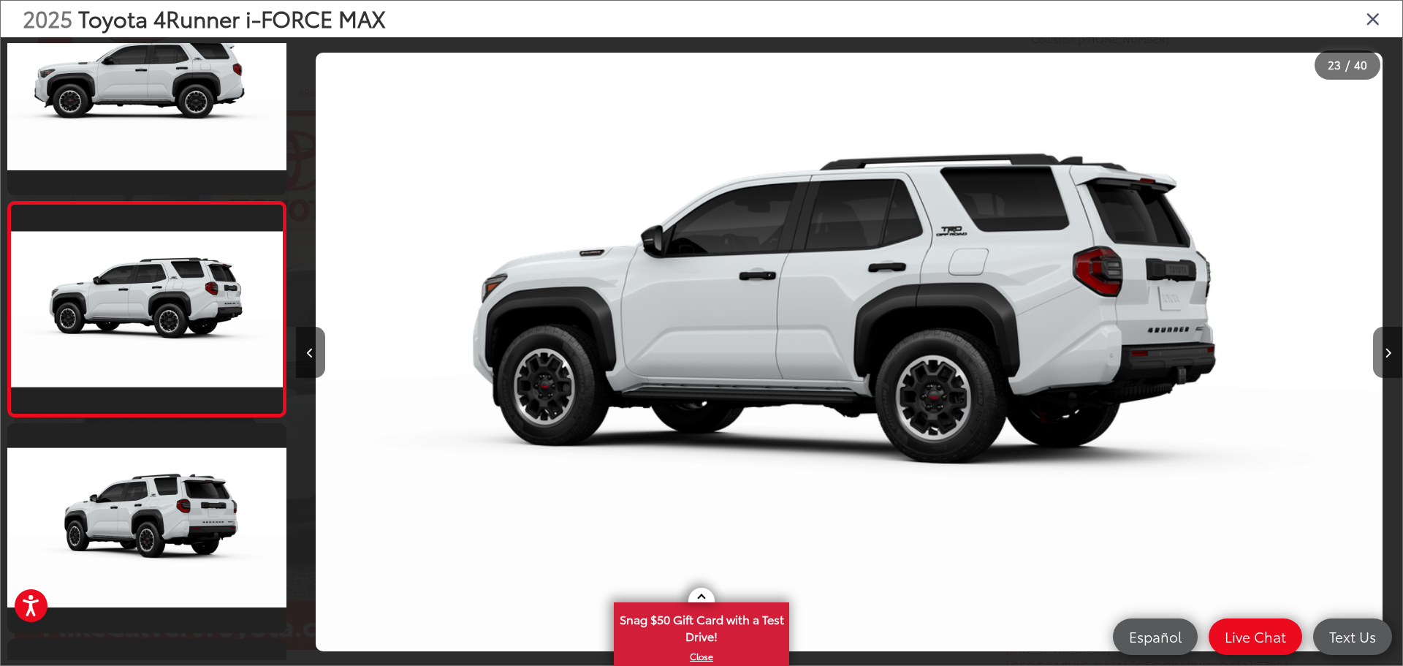
click at [1387, 341] on button "Next image" at bounding box center [1387, 352] width 29 height 51
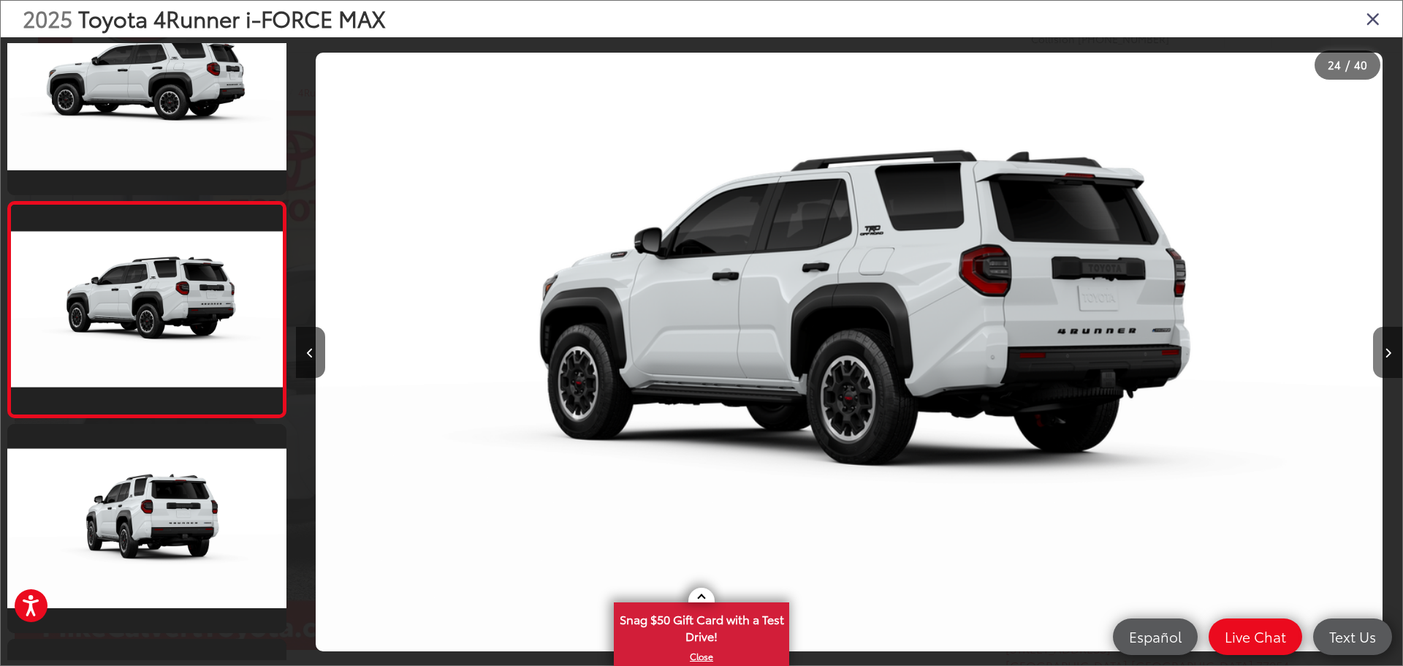
click at [1387, 341] on button "Next image" at bounding box center [1387, 352] width 29 height 51
